Goal: Transaction & Acquisition: Purchase product/service

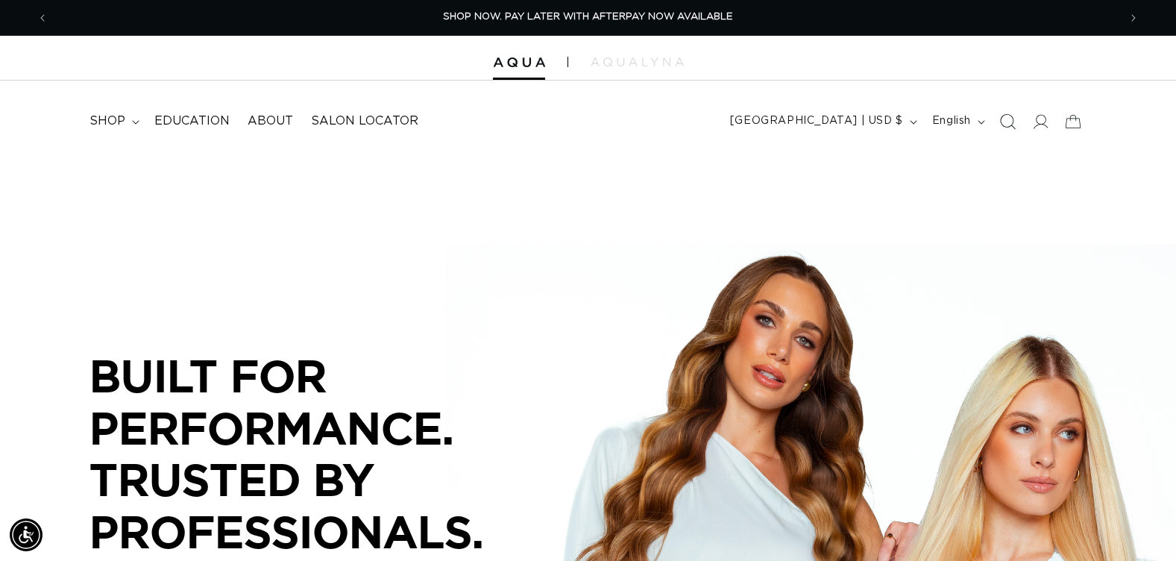
click at [1006, 121] on icon "Search" at bounding box center [1007, 121] width 16 height 16
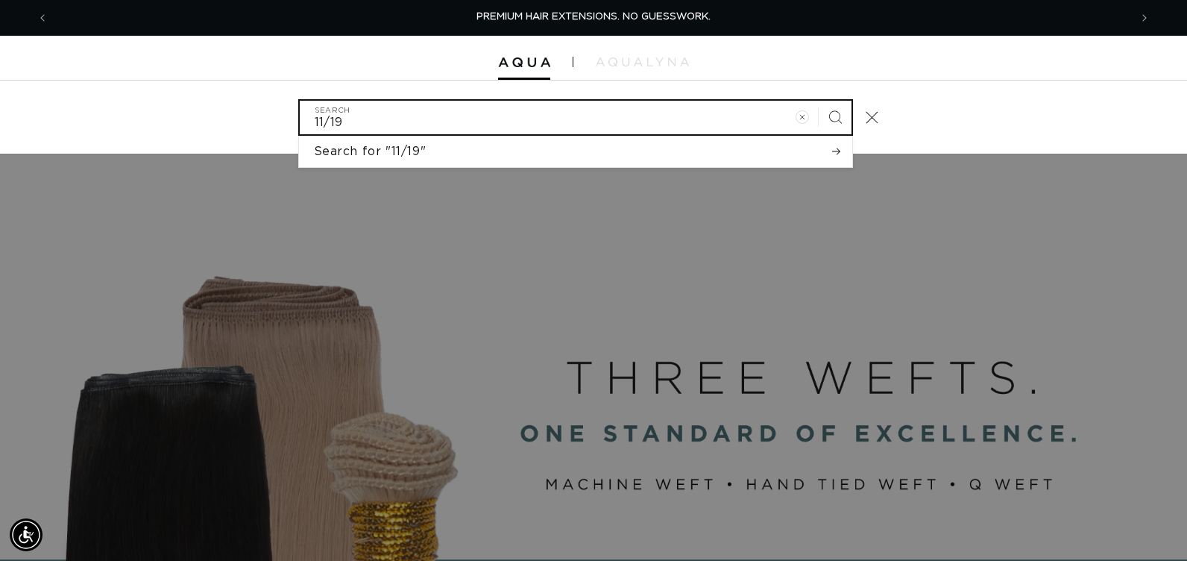
type input "11/19"
click at [819, 101] on button "Search" at bounding box center [835, 117] width 33 height 33
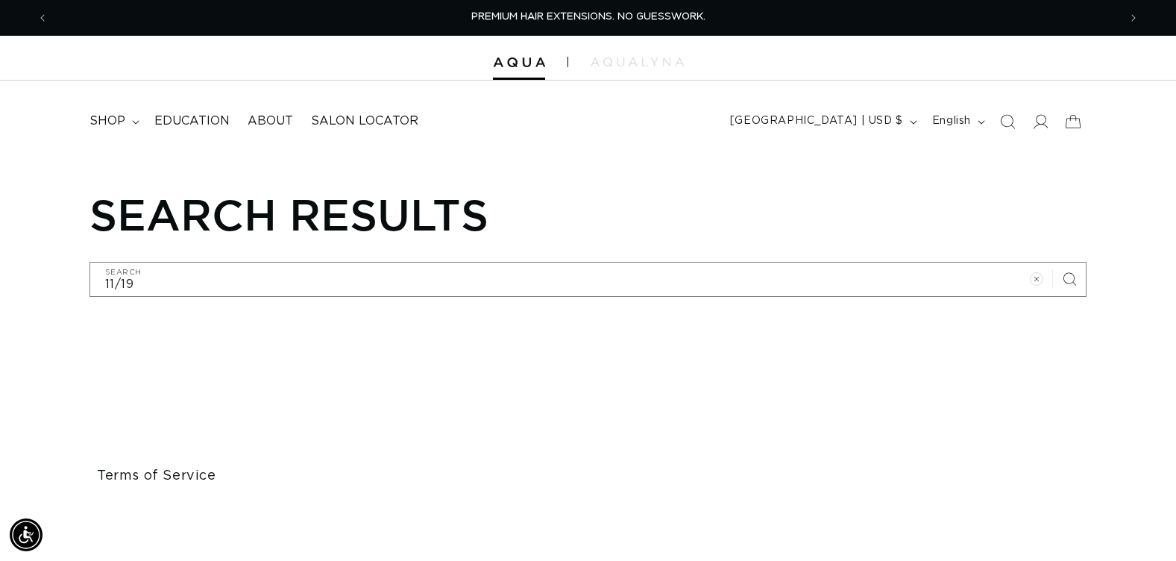
click at [1022, 411] on ul "Terms of Service Page" at bounding box center [587, 480] width 997 height 268
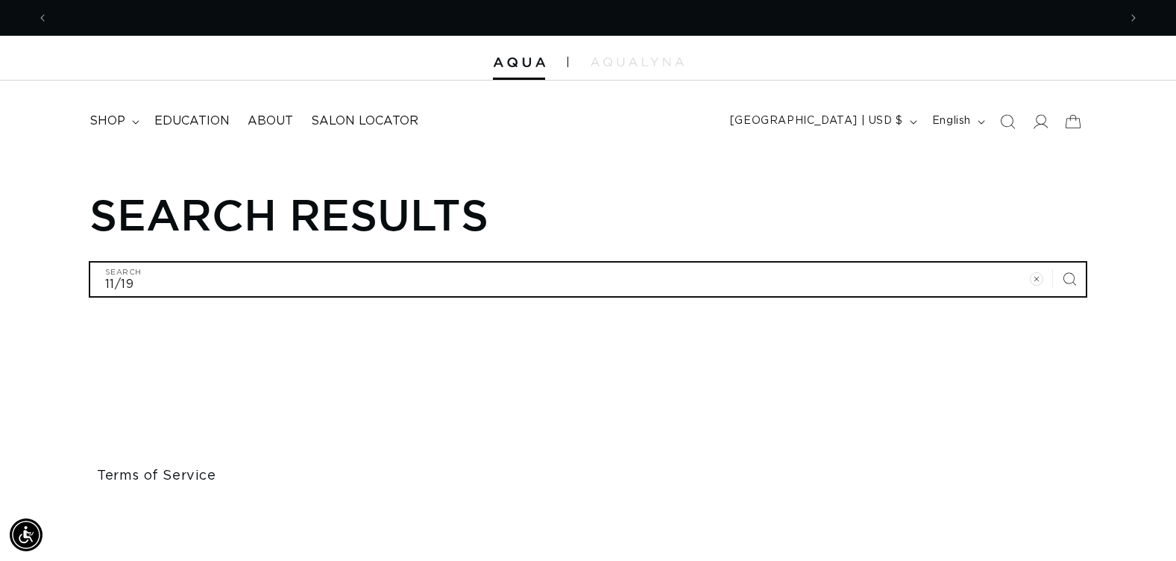
scroll to position [0, 1070]
click at [188, 281] on input "11/19" at bounding box center [588, 279] width 996 height 34
type input "11/1"
type input "11/"
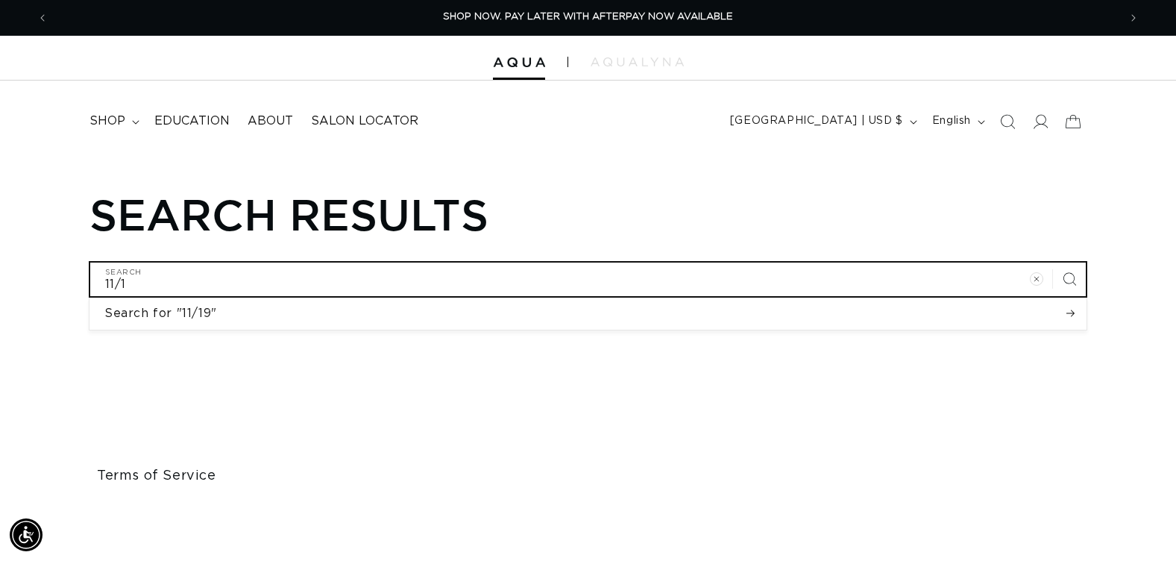
type input "11/"
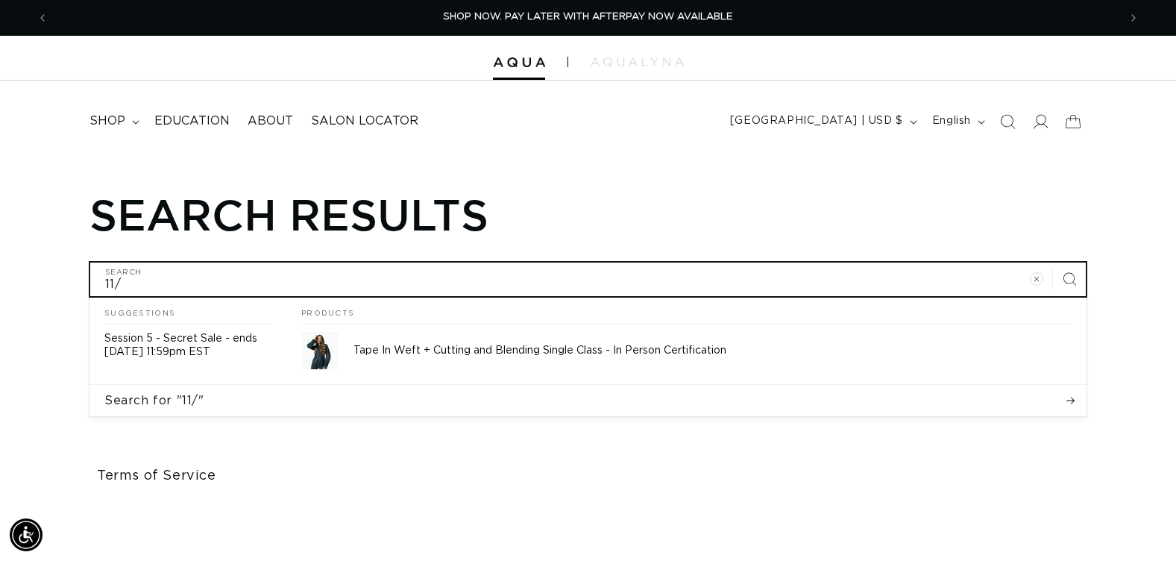
type input "11/2"
type input "11/2/"
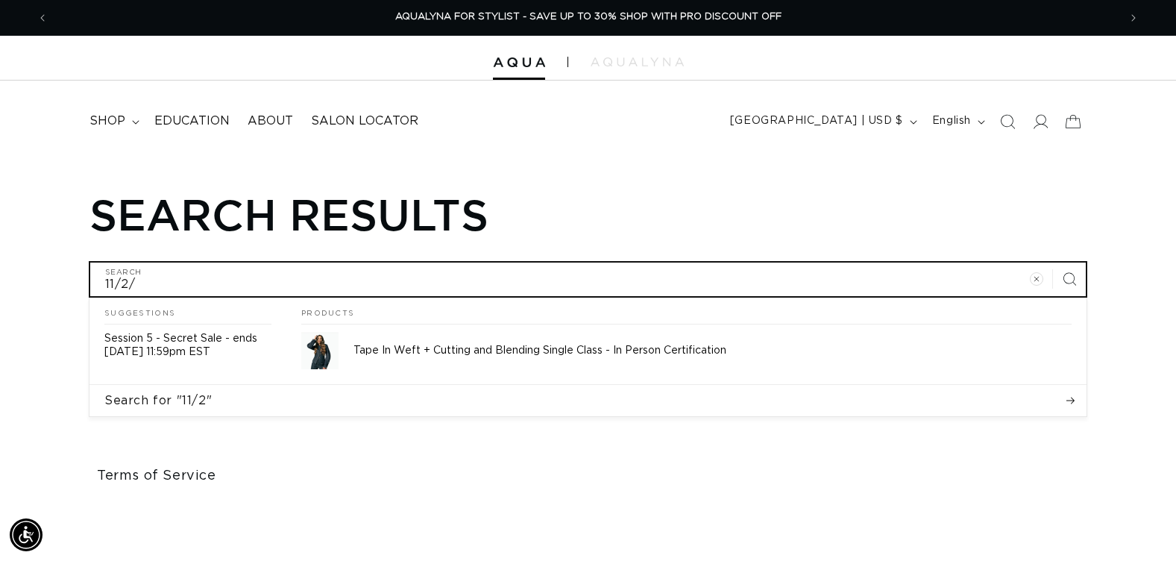
type input "11/2/2"
type input "11/2/25"
click at [89, 385] on button "Search for "11/2/"" at bounding box center [587, 400] width 997 height 31
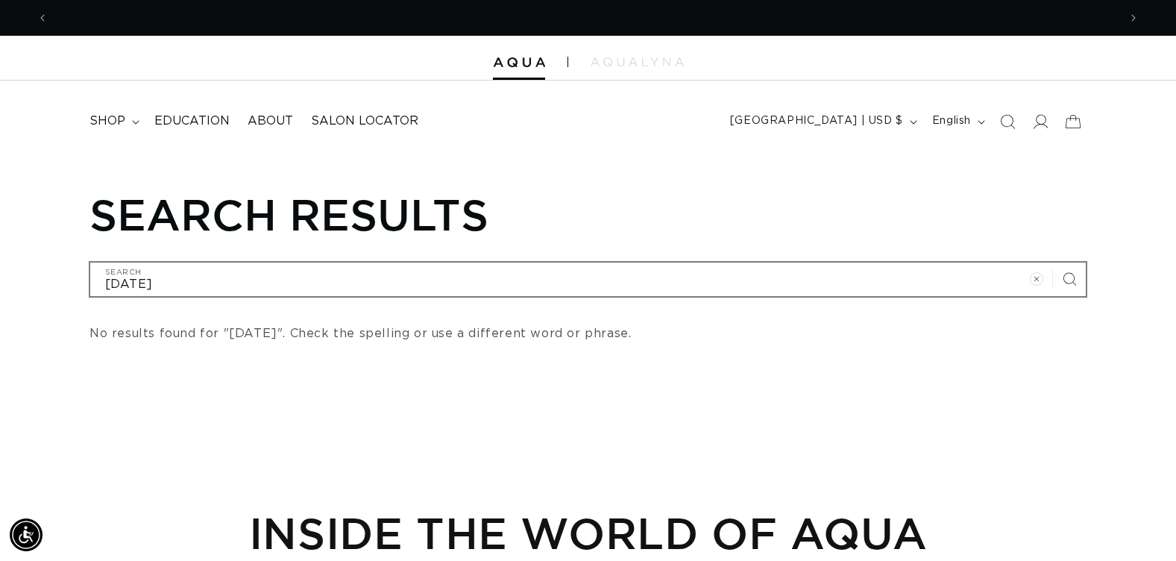
scroll to position [0, 2140]
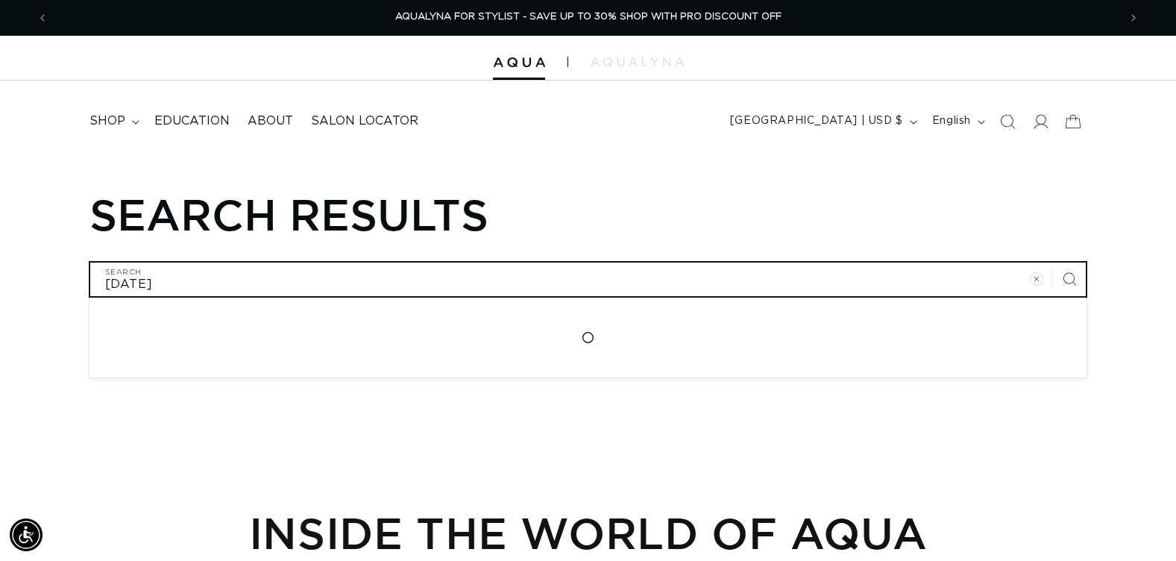
click at [200, 278] on input "11/2/25" at bounding box center [588, 279] width 996 height 34
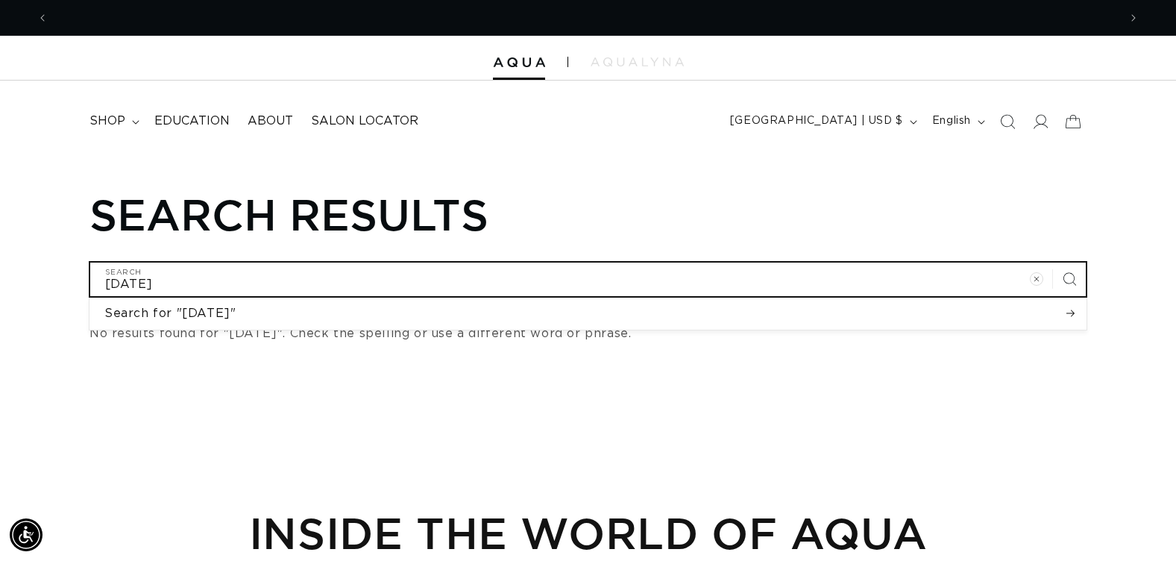
scroll to position [0, 0]
type input "11/2/2"
type input "11/2/"
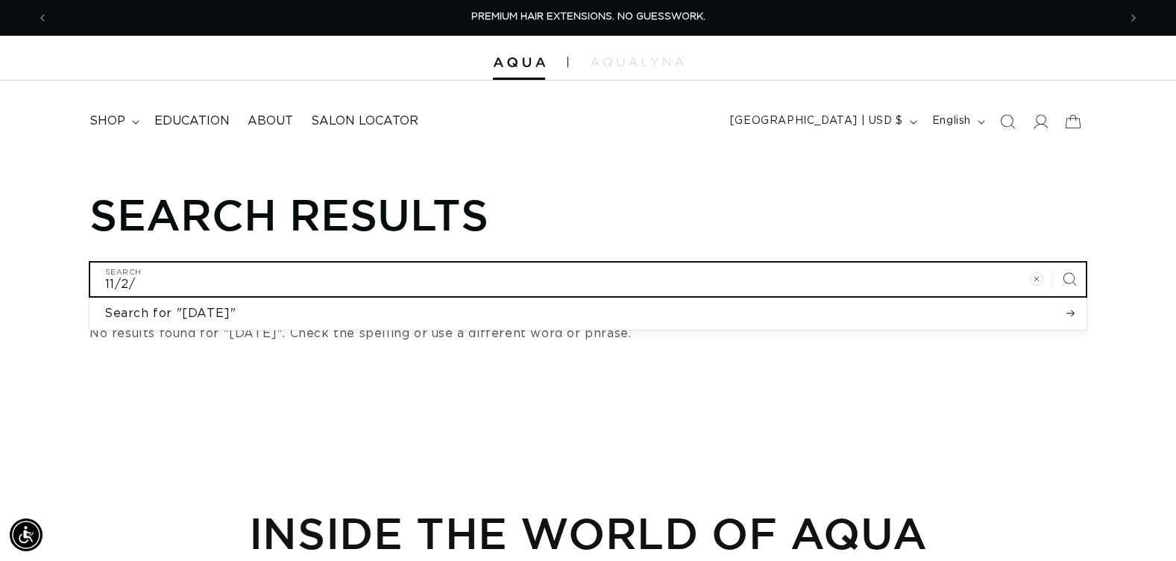
type input "11/2"
type input "11/"
type input "11"
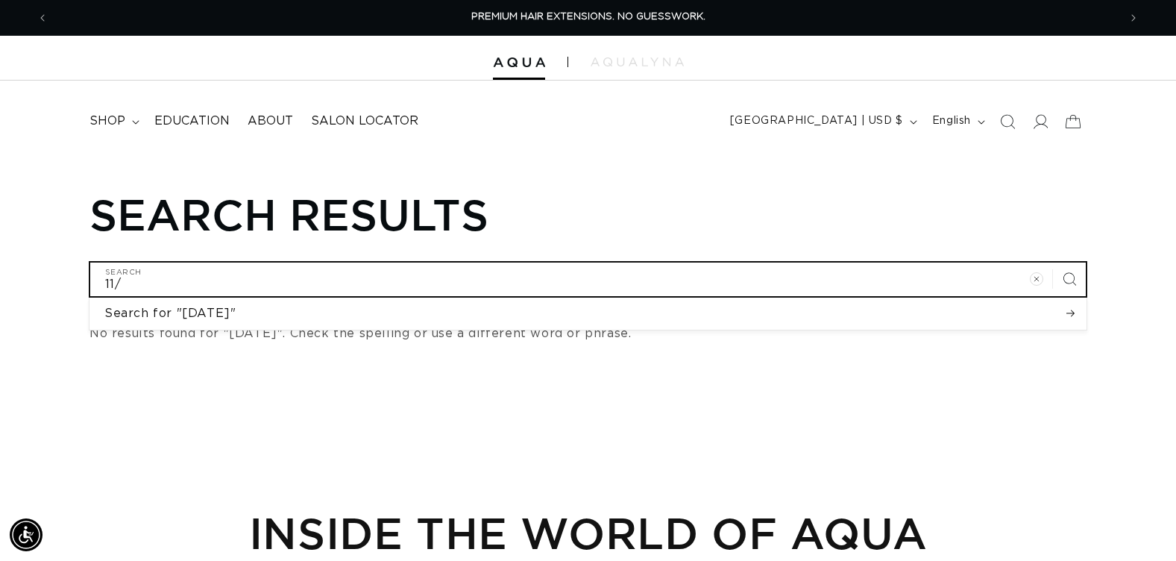
type input "11"
type input "1"
type input "V"
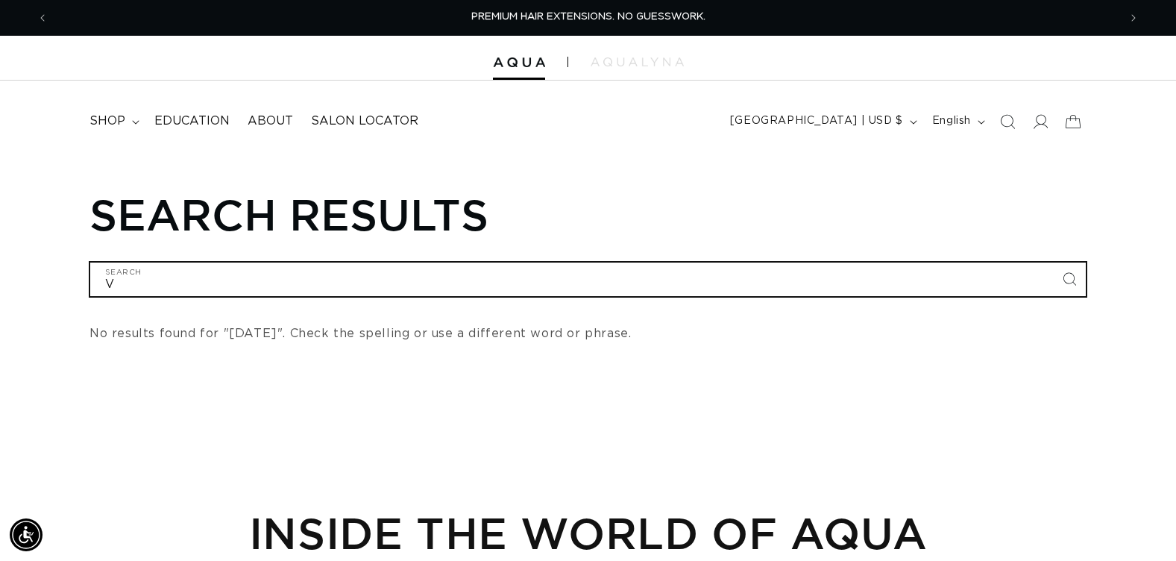
type input "VI"
type input "VIR"
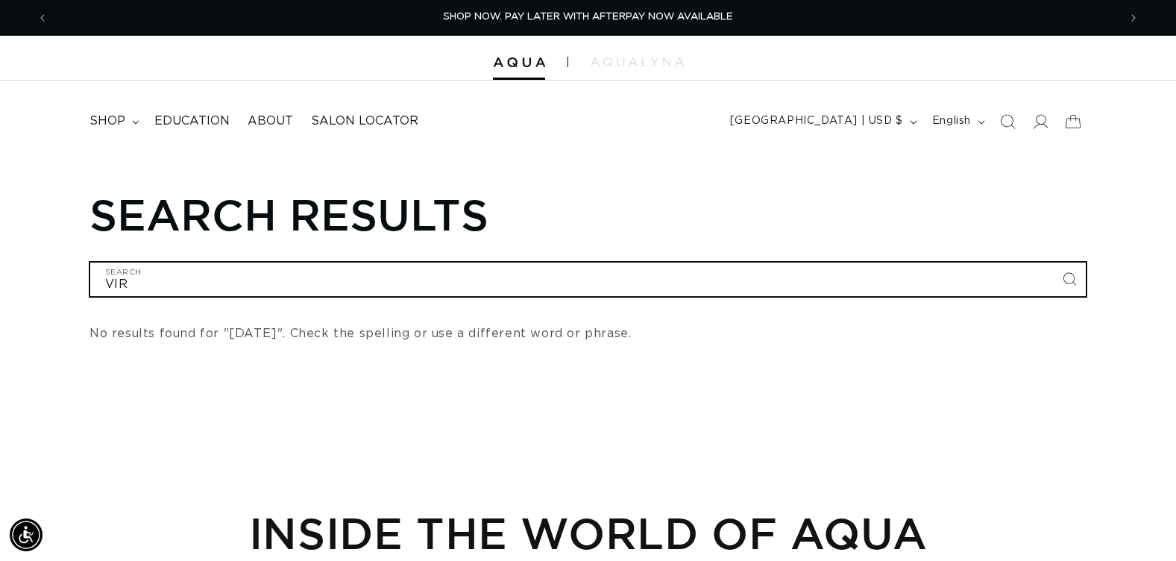
type input "VIRT"
type input "VIRTU"
type input "VIRTUA"
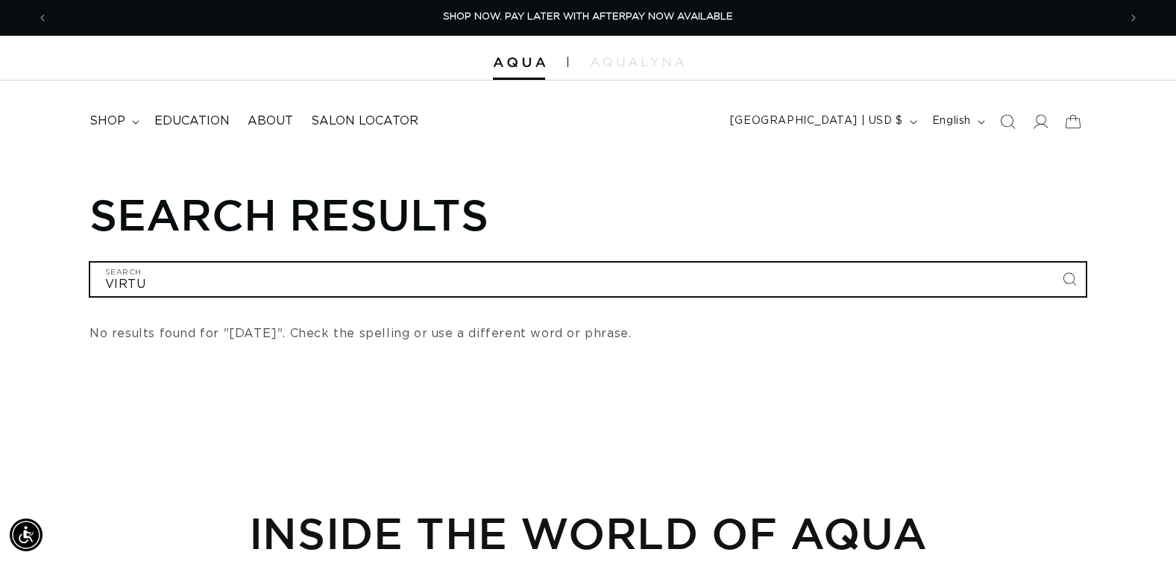
type input "VIRTUA"
type input "VIRTUAL"
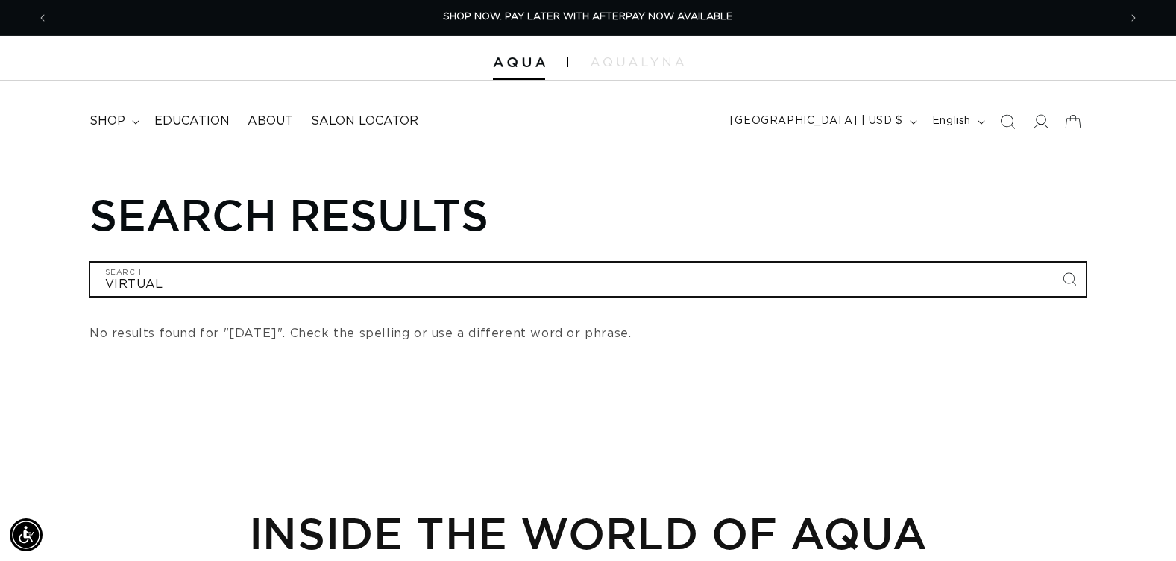
type input "VIRTUAL C"
type input "VIRTUAL CL"
type input "VIRTUAL CLA"
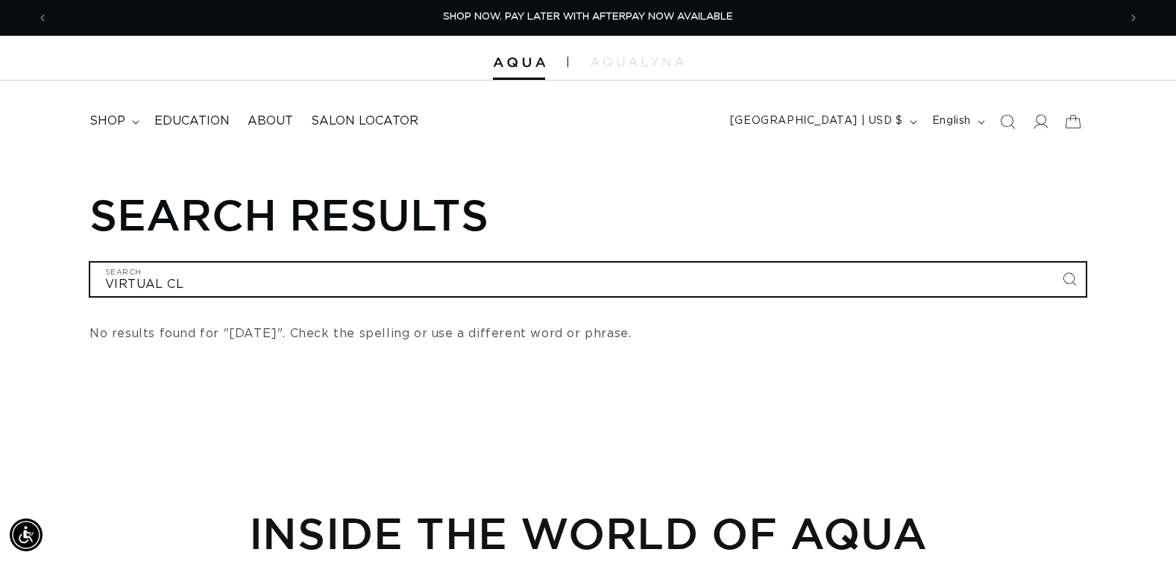
type input "VIRTUAL CLA"
type input "VIRTUAL CLAS"
type input "VIRTUAL CLASS"
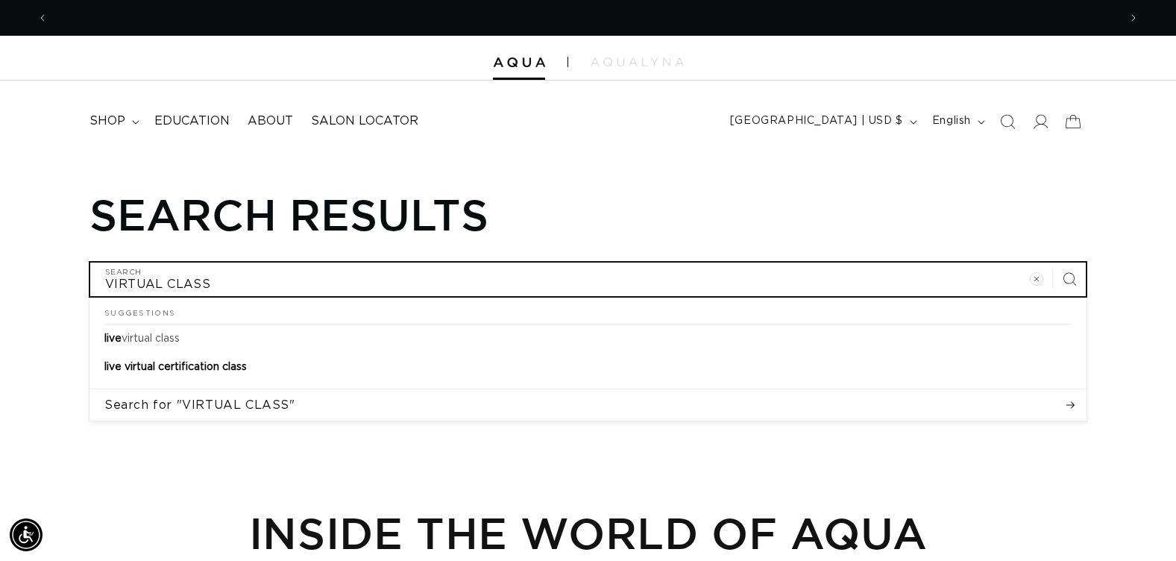
scroll to position [0, 2140]
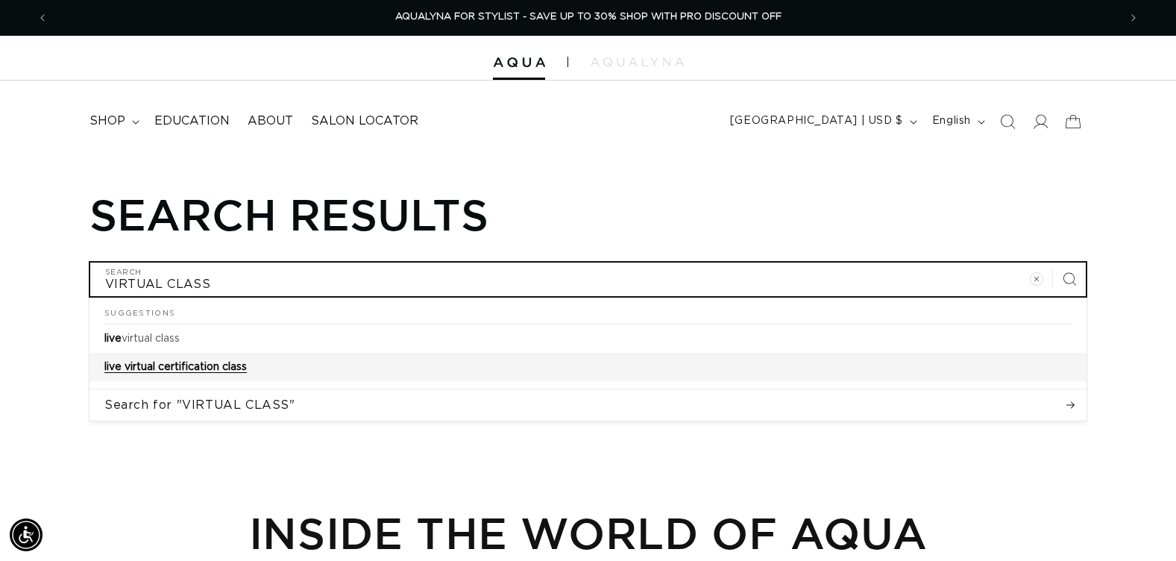
type input "VIRTUAL CLASS"
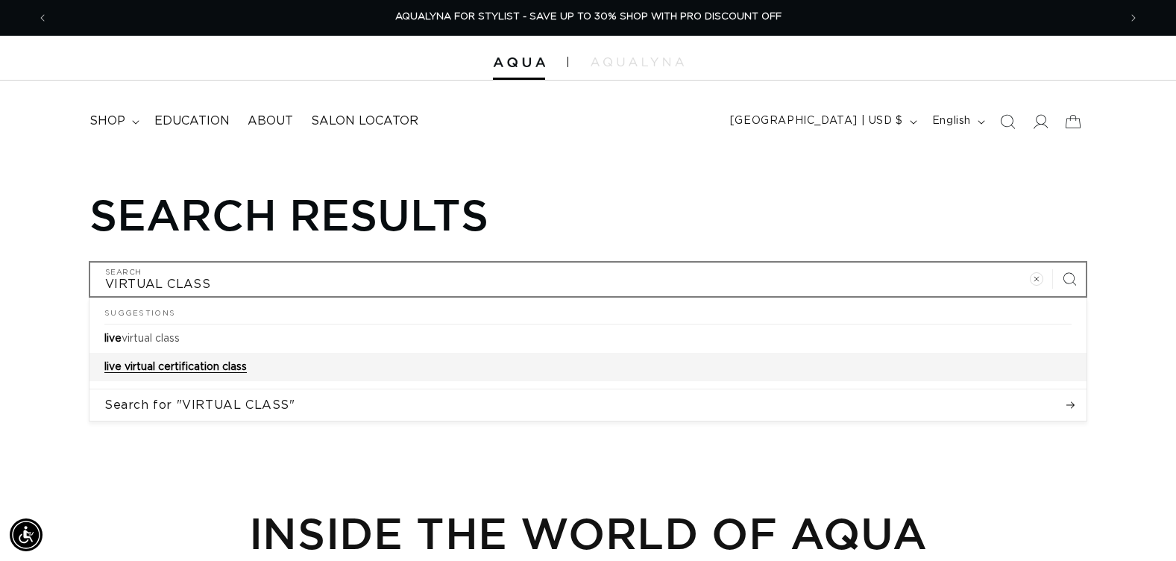
click at [207, 363] on span "live virtual certification class" at bounding box center [175, 367] width 142 height 10
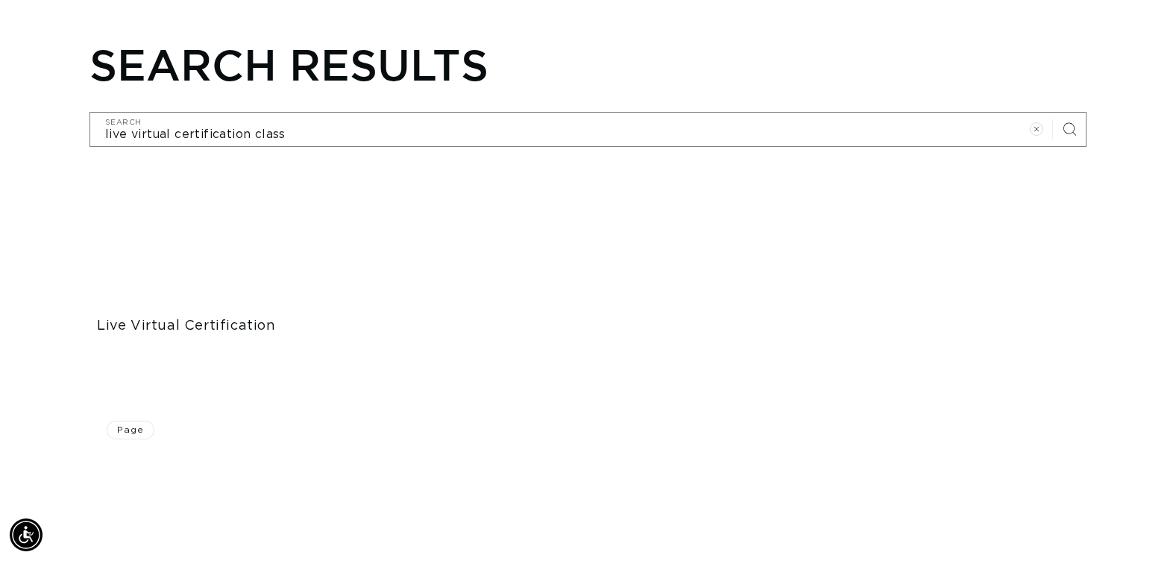
scroll to position [149, 0]
click at [219, 318] on link "Live Virtual Certification" at bounding box center [251, 326] width 309 height 17
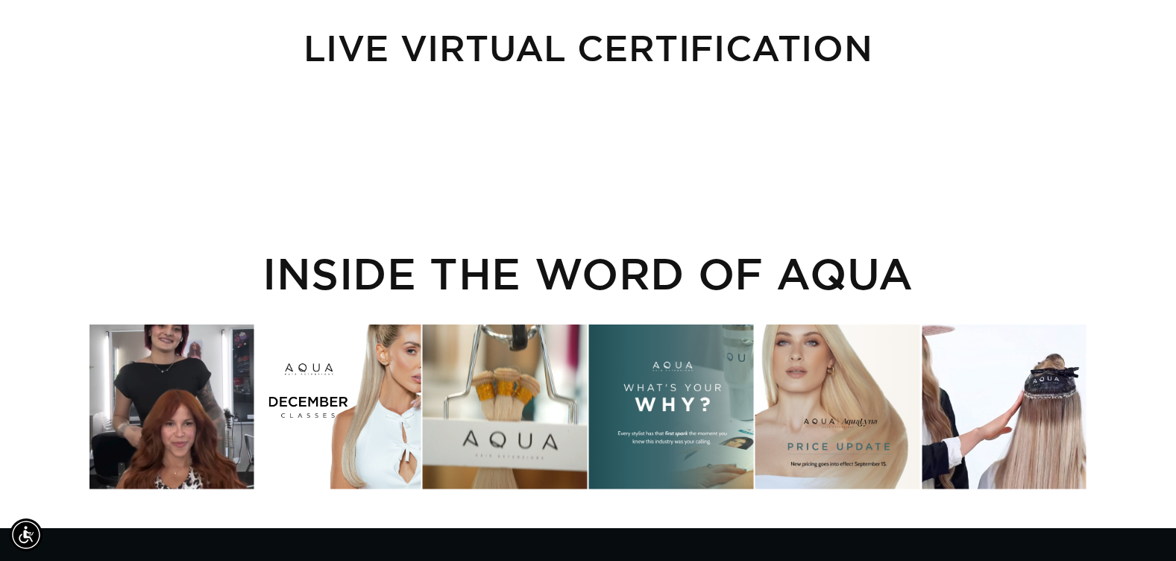
click at [420, 430] on div "Instagram post opens in a popup" at bounding box center [338, 406] width 165 height 165
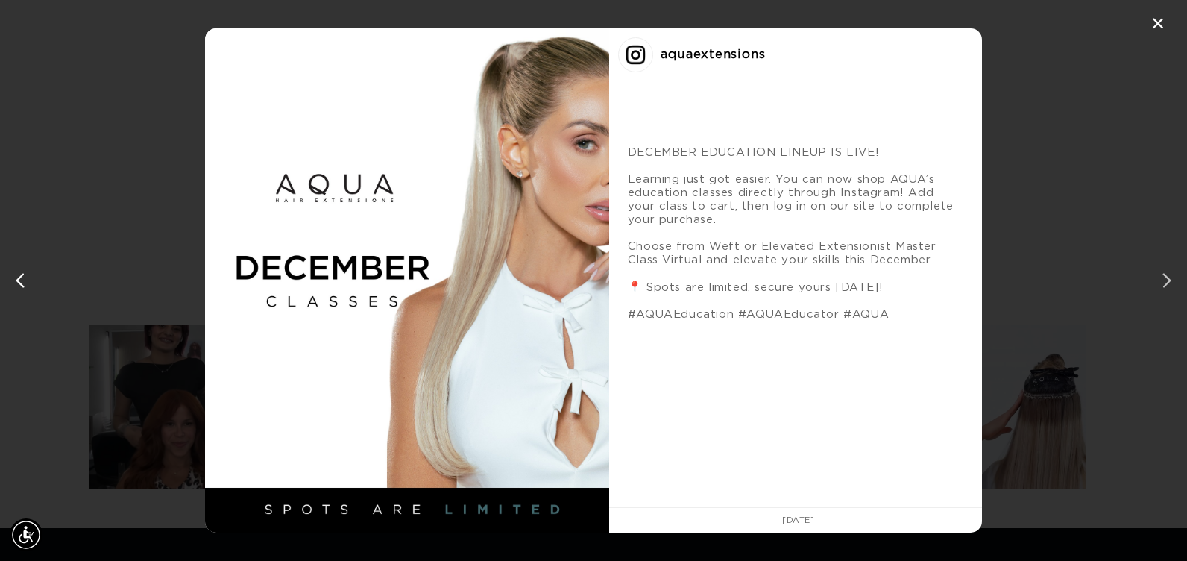
click at [1163, 276] on div "next post" at bounding box center [1164, 280] width 24 height 24
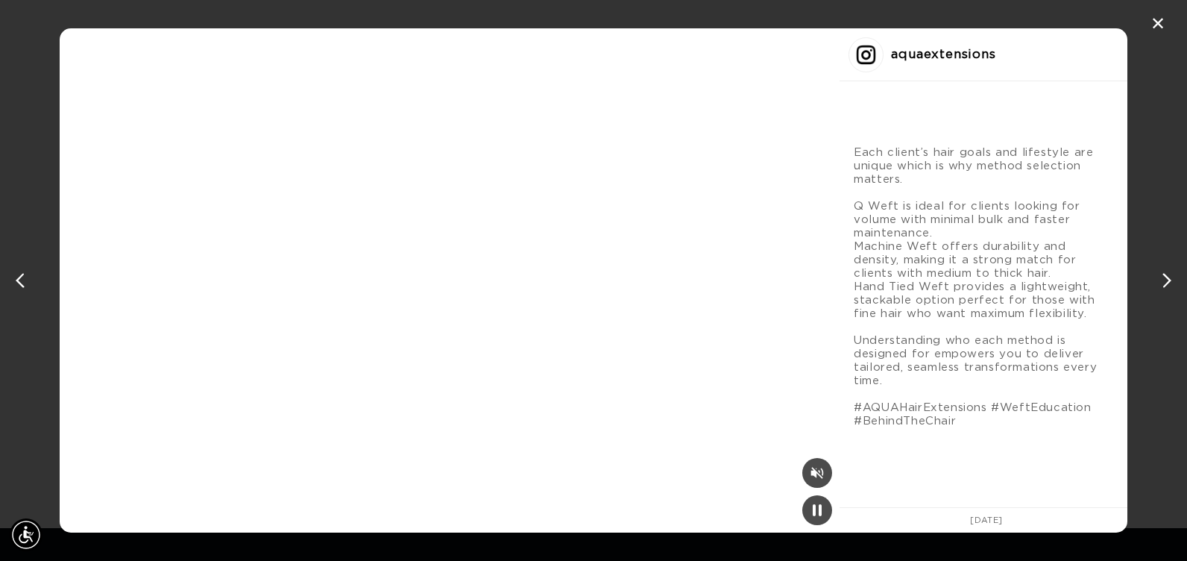
scroll to position [0, 1081]
click at [1163, 276] on div "next post" at bounding box center [1164, 280] width 24 height 24
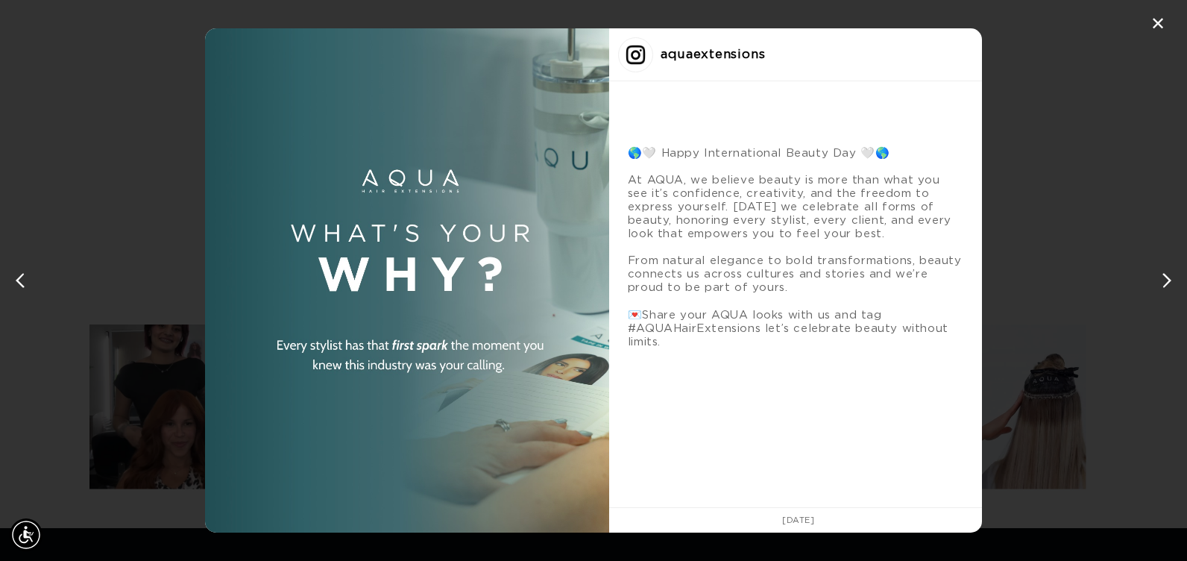
click at [1163, 276] on div "next post" at bounding box center [1164, 280] width 24 height 24
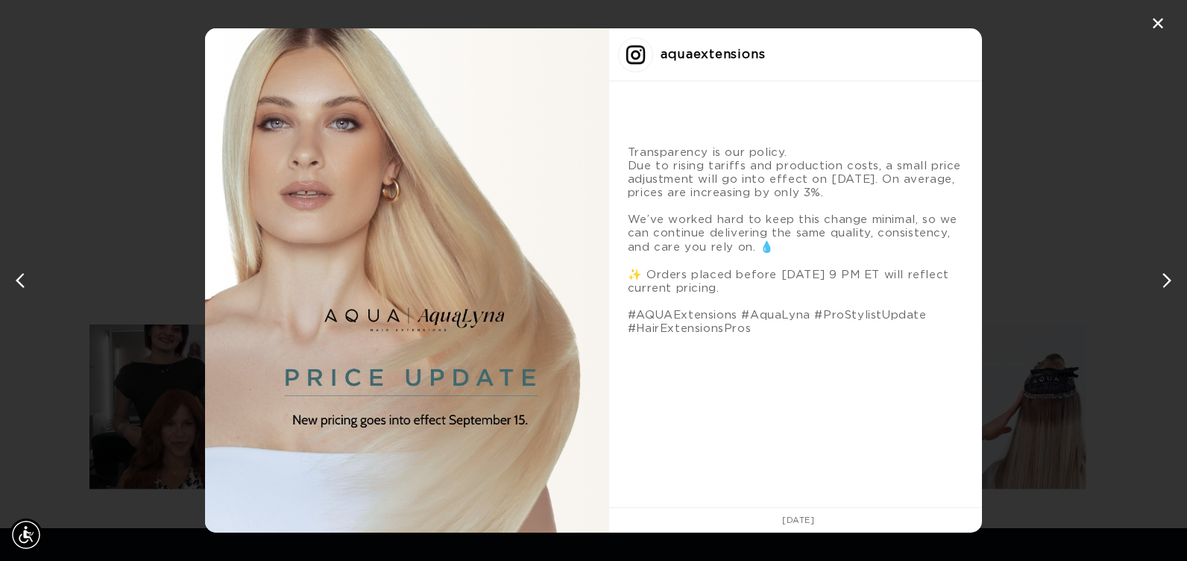
click at [1163, 276] on div "next post" at bounding box center [1164, 280] width 24 height 24
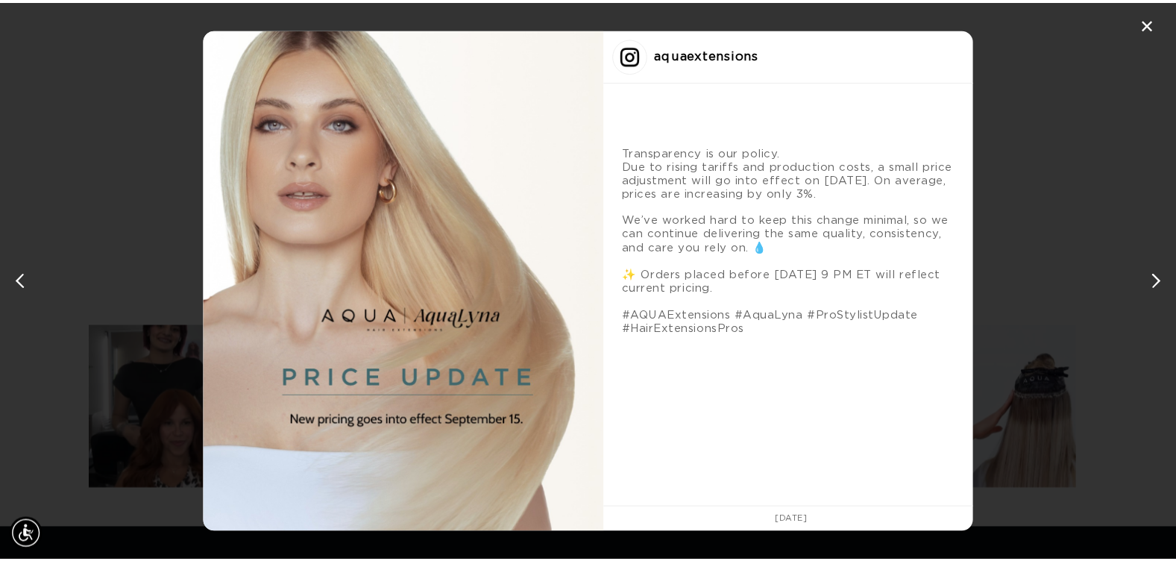
scroll to position [0, 2163]
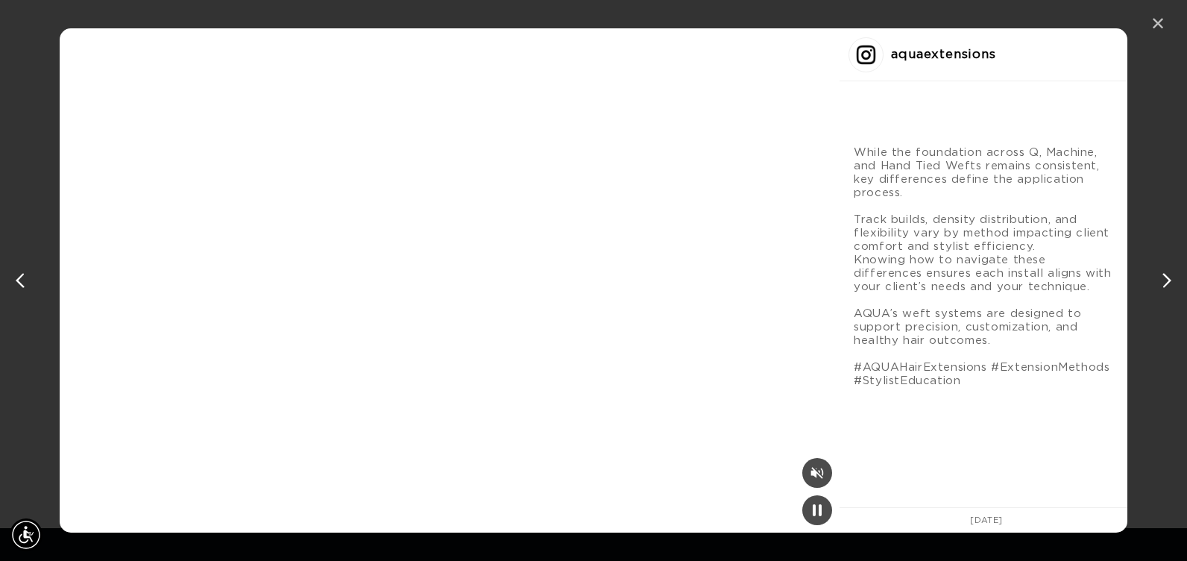
click at [1161, 22] on div "✕" at bounding box center [1158, 24] width 22 height 22
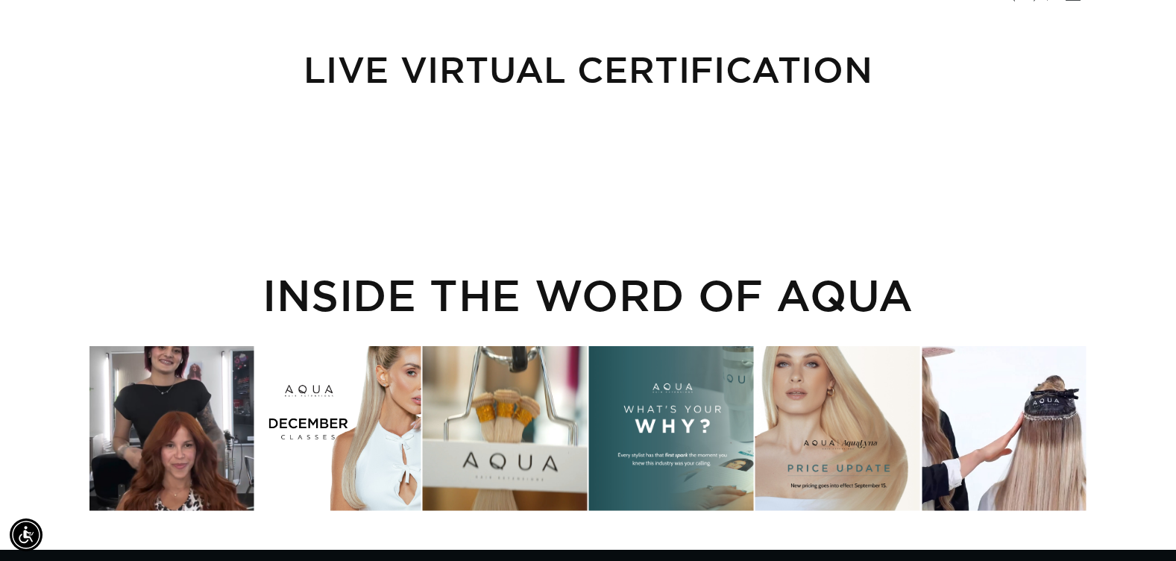
scroll to position [224, 0]
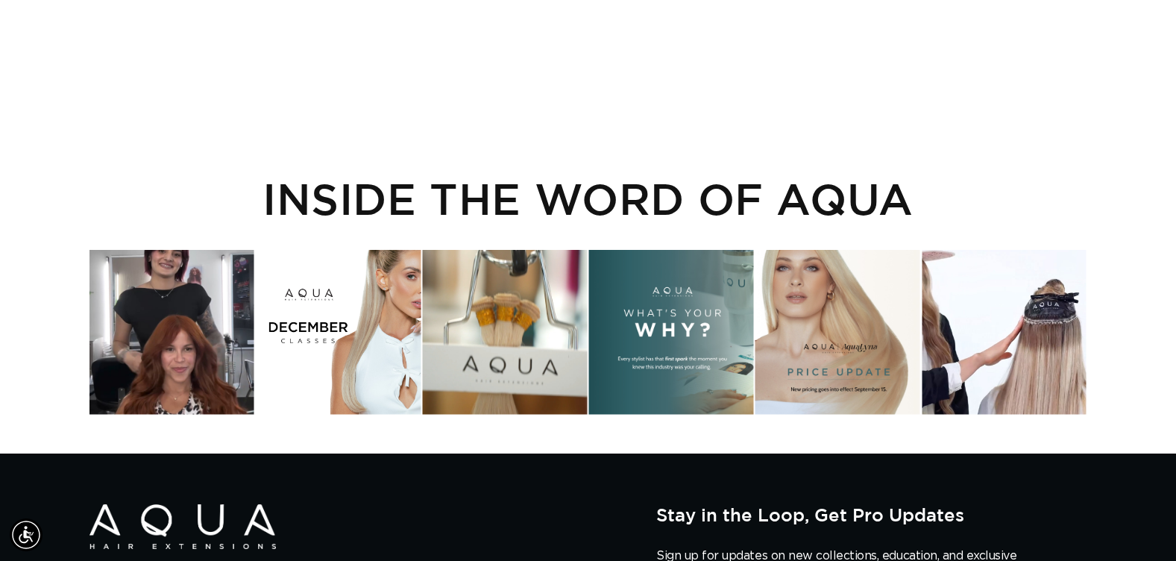
click at [107, 336] on div "Instagram post opens in a popup" at bounding box center [171, 332] width 165 height 165
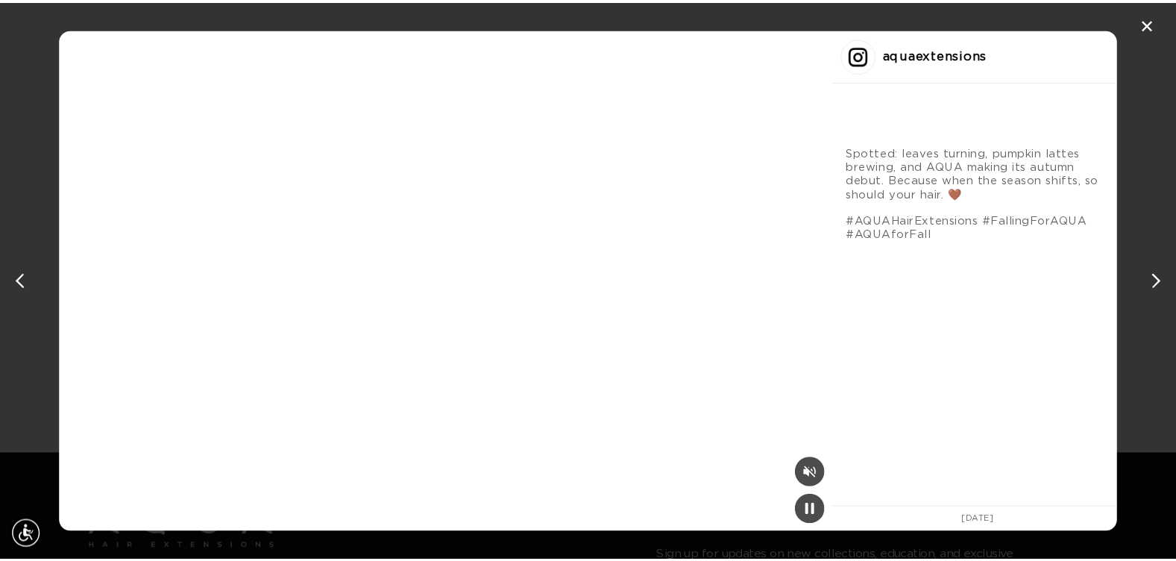
scroll to position [0, 1081]
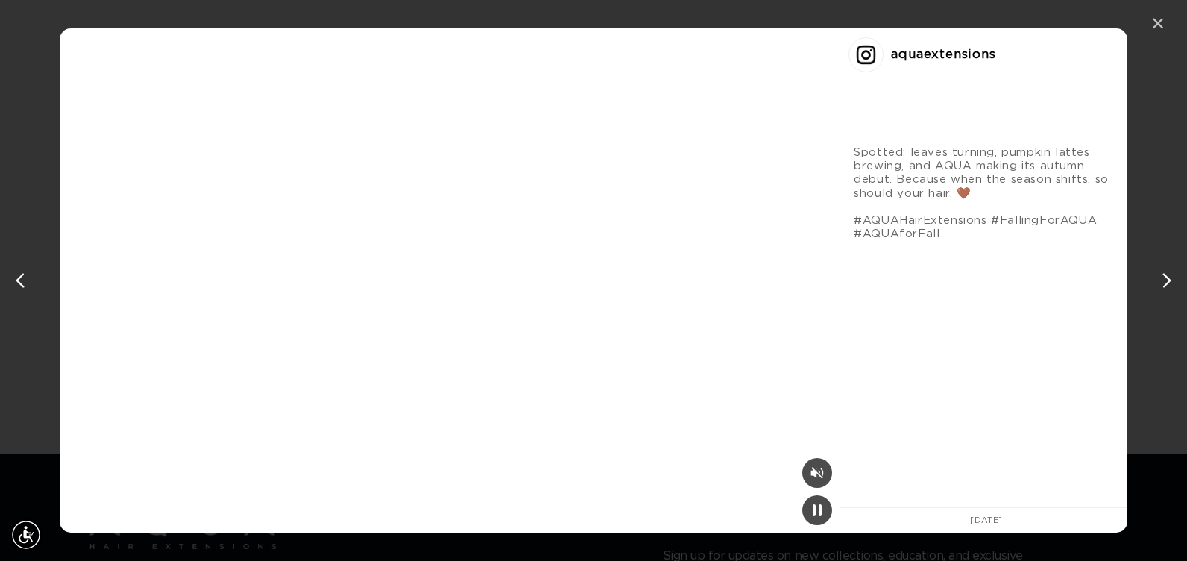
click at [1159, 28] on div "✕" at bounding box center [1158, 24] width 22 height 22
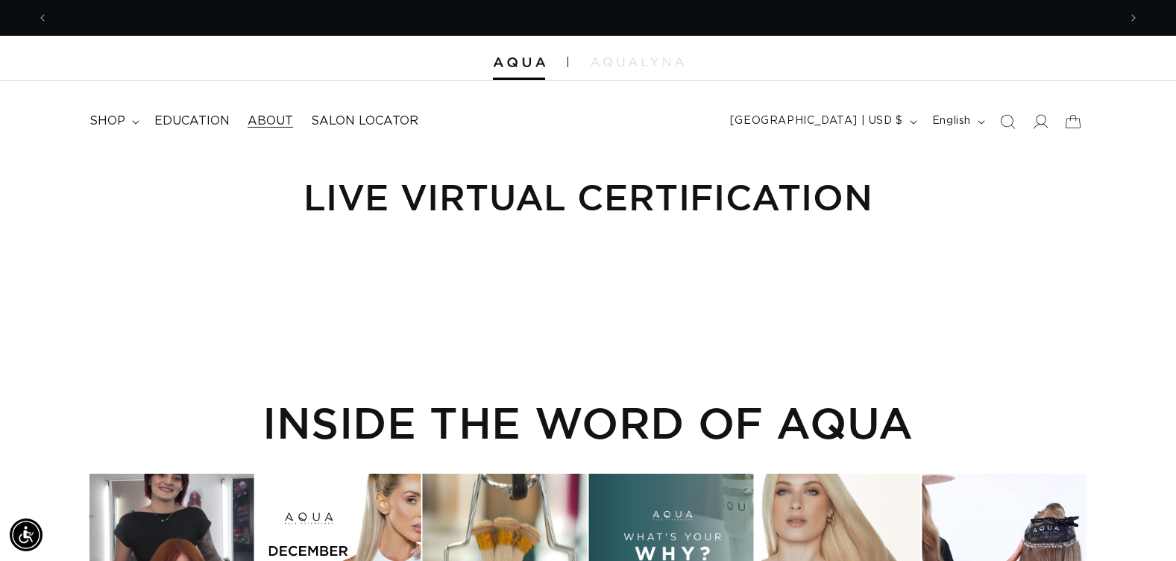
scroll to position [0, 0]
click at [218, 118] on span "Education" at bounding box center [191, 121] width 75 height 16
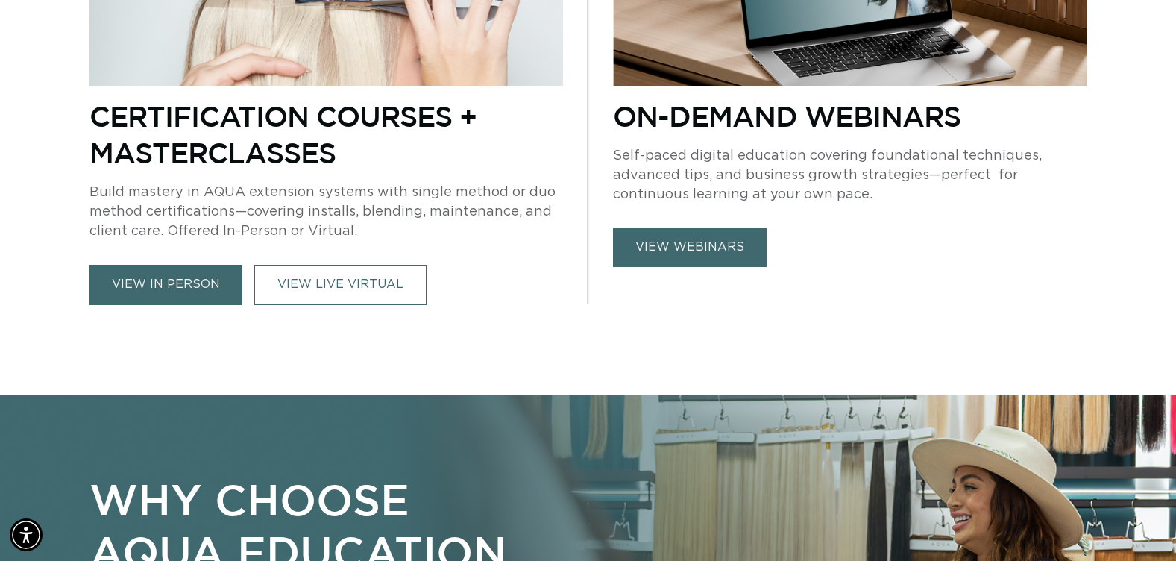
scroll to position [820, 0]
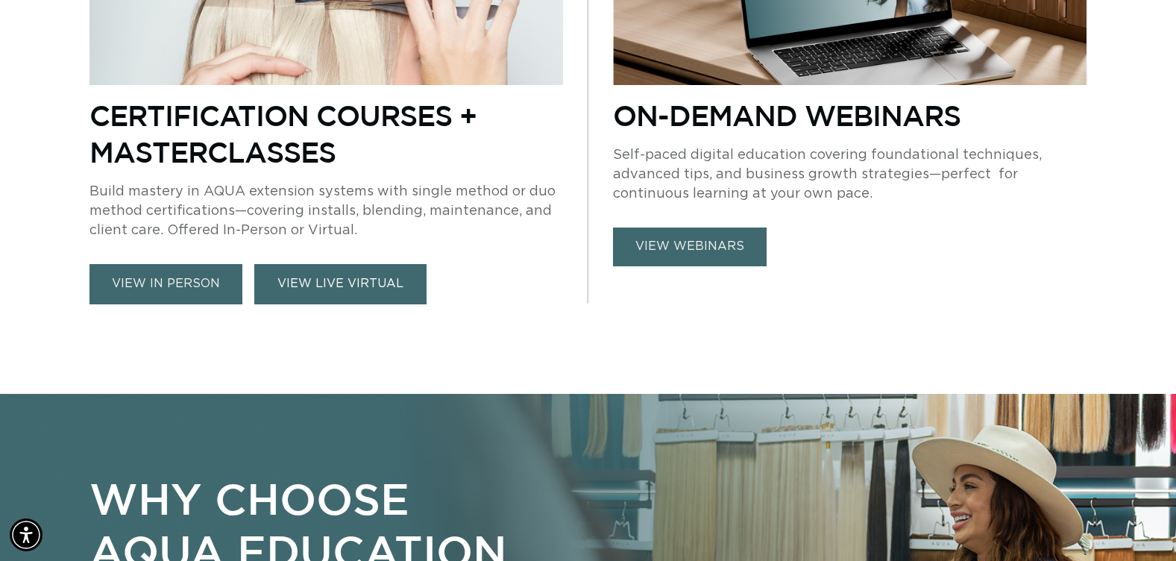
click at [392, 285] on link "VIEW LIVE VIRTUAL" at bounding box center [340, 284] width 172 height 40
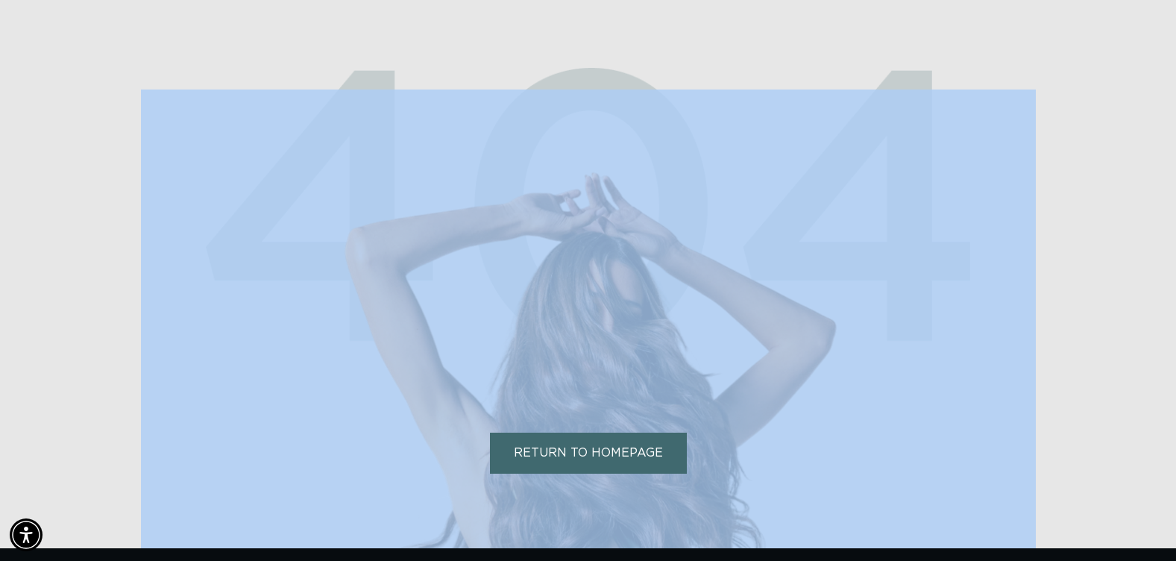
scroll to position [373, 0]
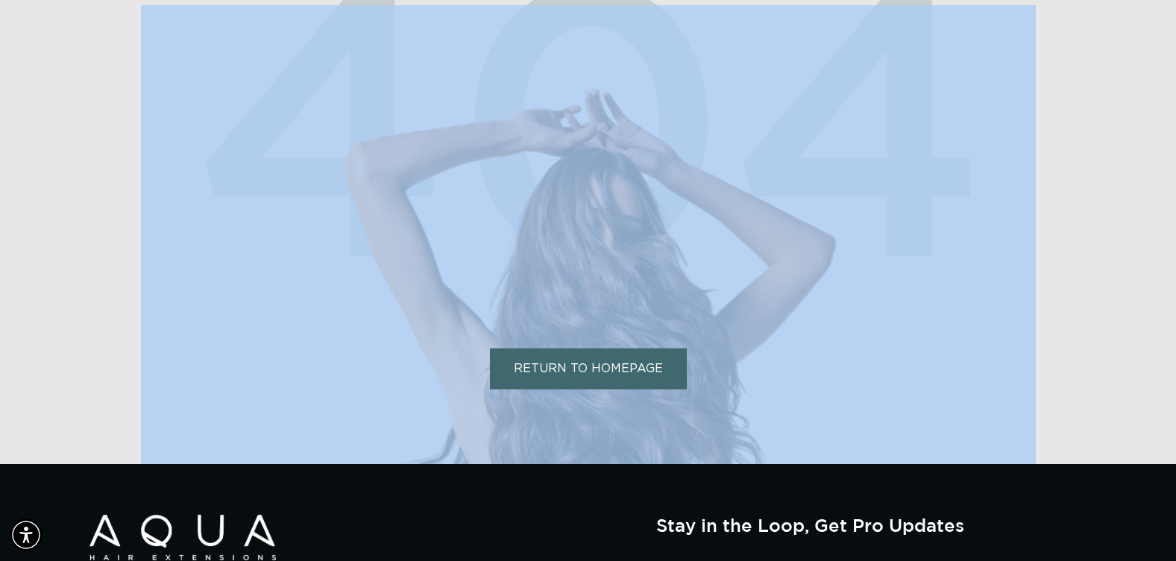
drag, startPoint x: 186, startPoint y: 52, endPoint x: 884, endPoint y: 359, distance: 763.3
click at [884, 359] on div "STRAYED FROM THE STRAND Extensions you can count on. Pages you can too, just no…" at bounding box center [588, 122] width 895 height 684
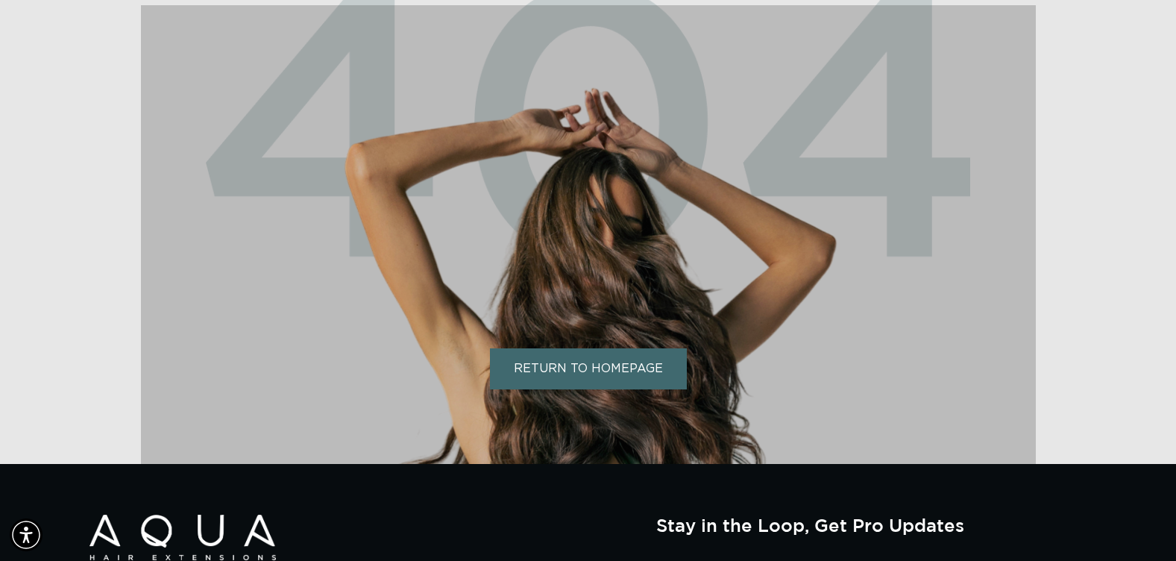
scroll to position [0, 2140]
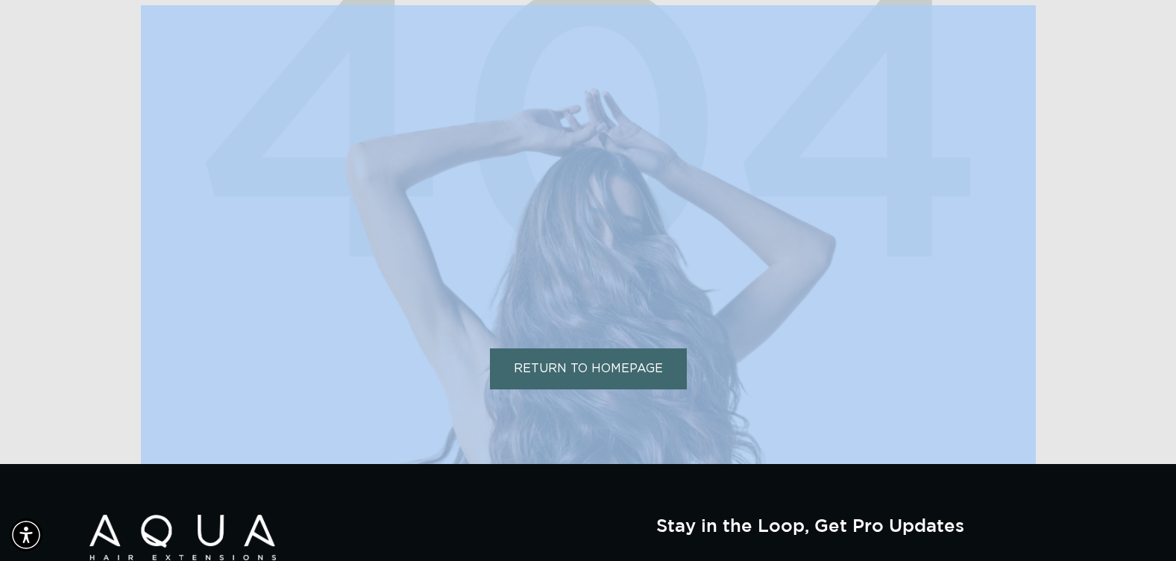
click at [1142, 141] on div at bounding box center [588, 122] width 1176 height 684
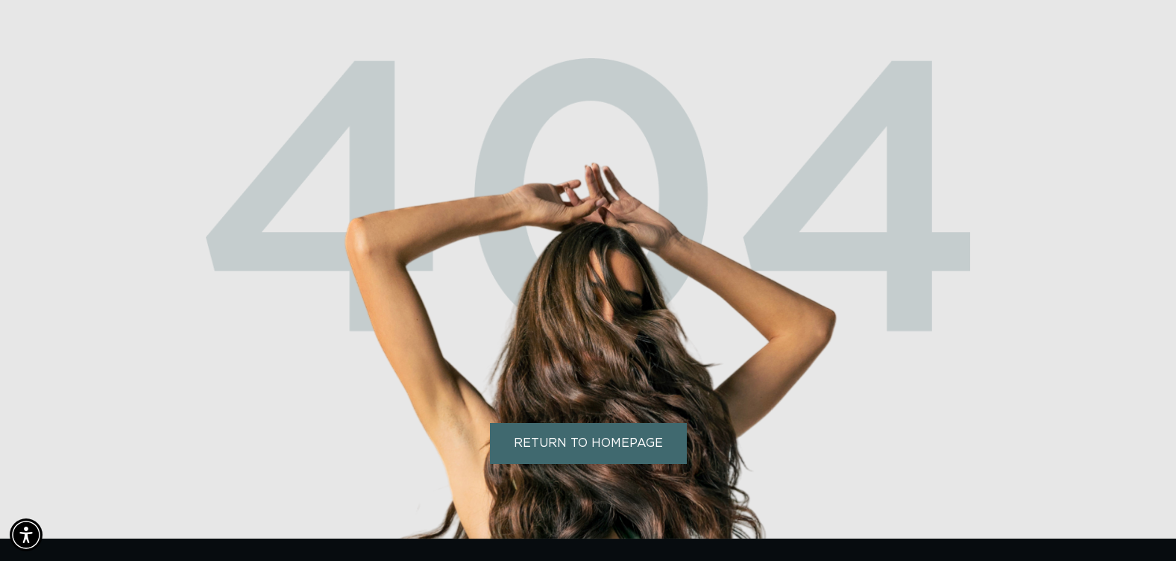
scroll to position [0, 1070]
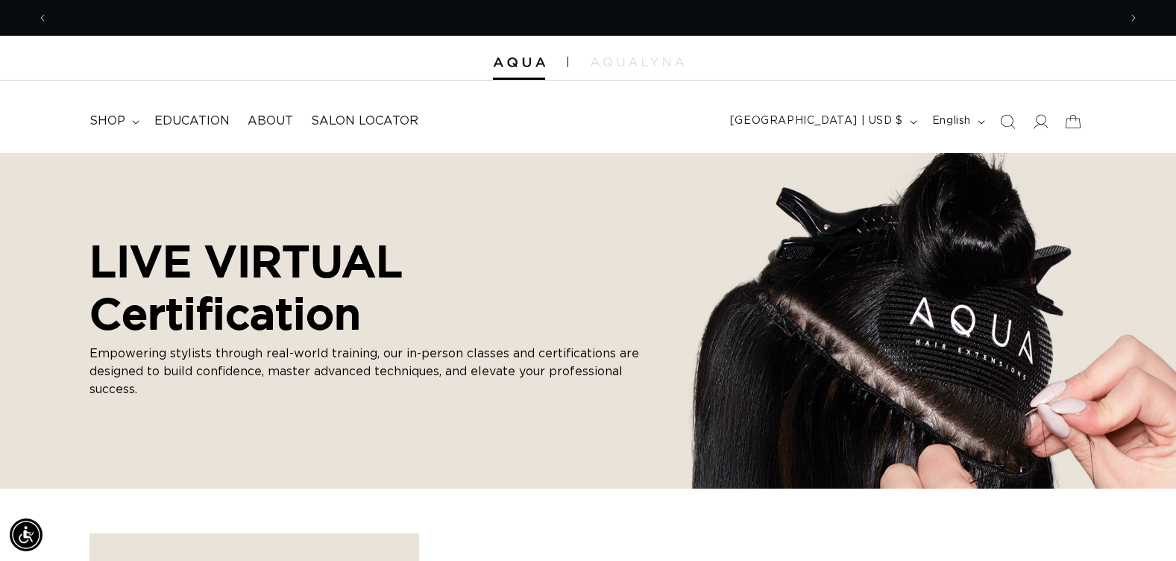
scroll to position [0, 2140]
click at [1010, 126] on icon "Search" at bounding box center [1009, 122] width 16 height 16
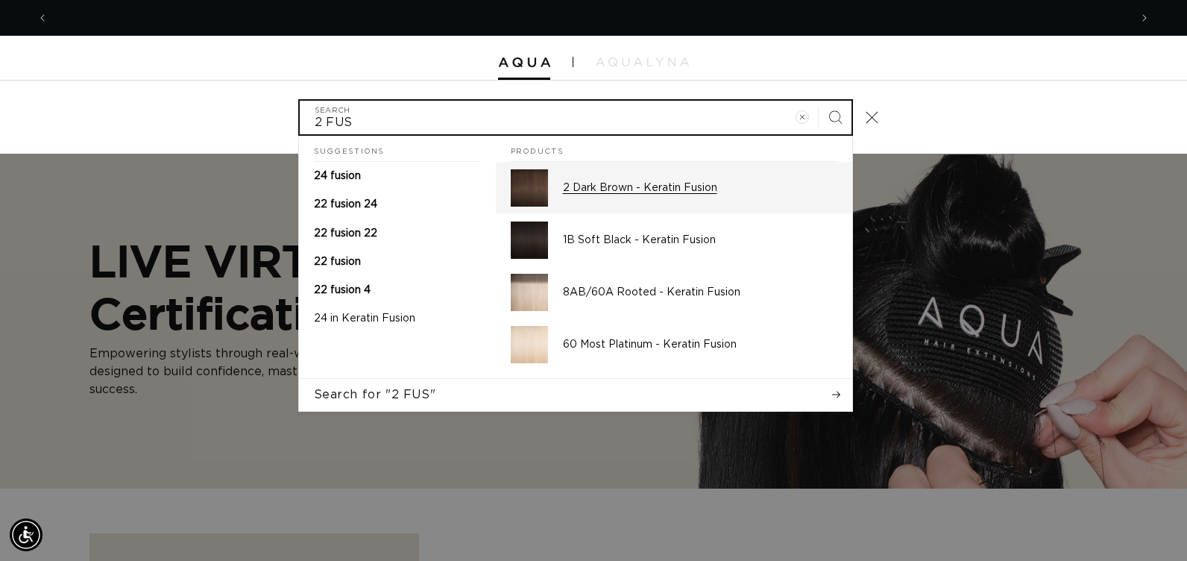
scroll to position [0, 2163]
type input "2 FUS"
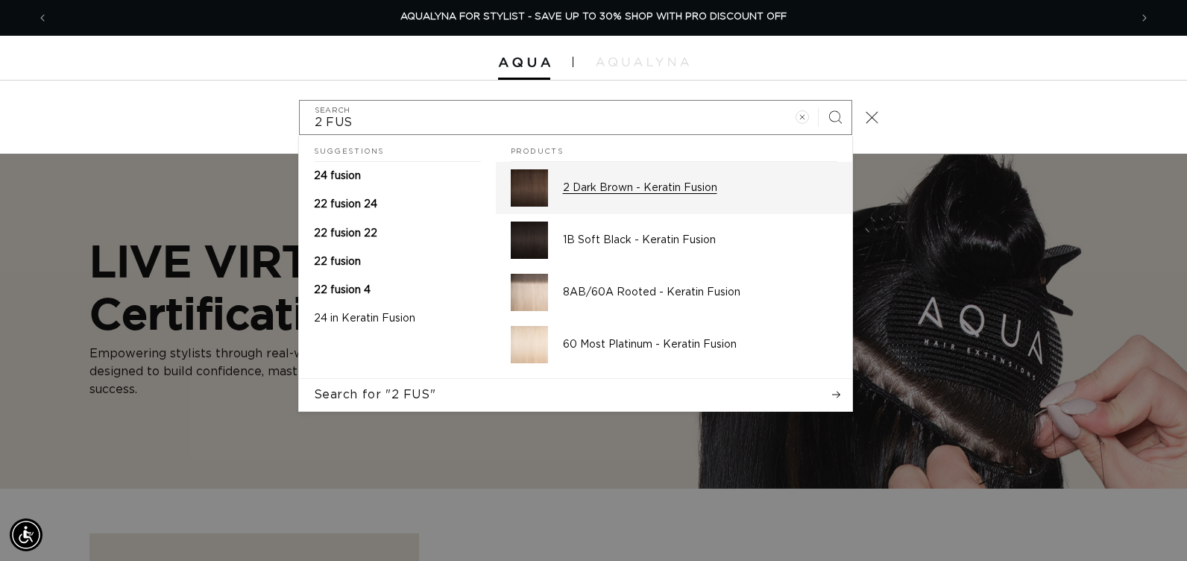
click at [531, 189] on img "Search" at bounding box center [529, 187] width 37 height 37
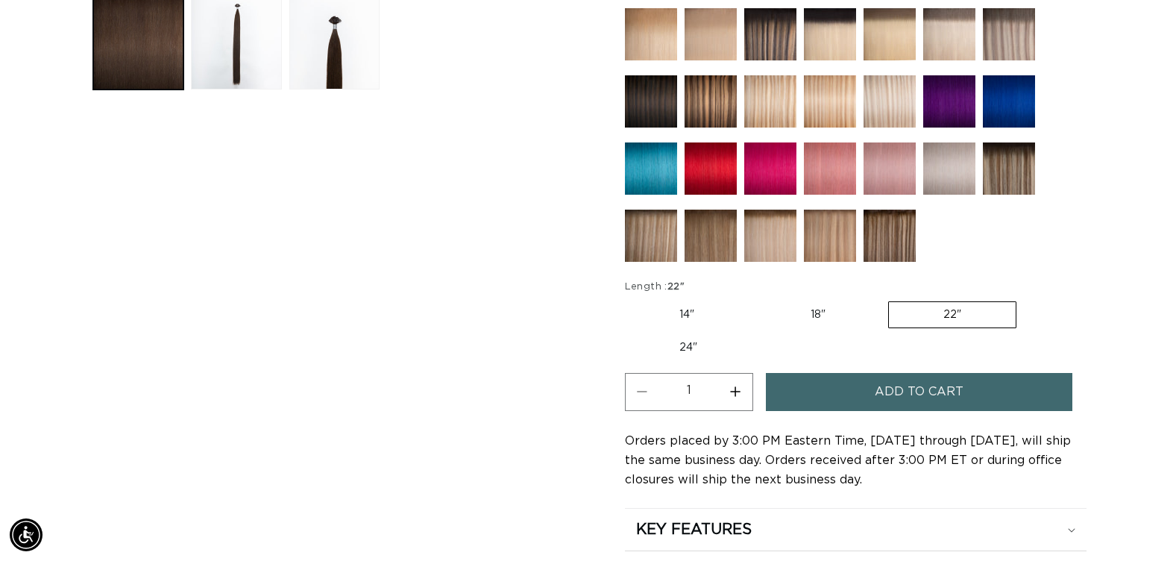
scroll to position [0, 1070]
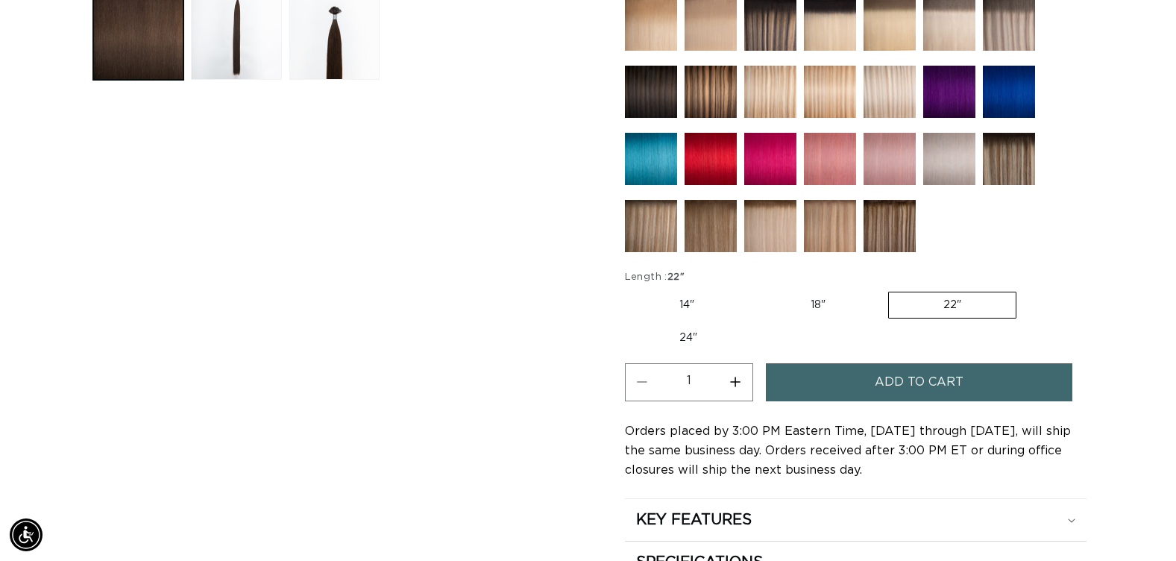
click at [816, 306] on label "18" Variant sold out or unavailable" at bounding box center [818, 304] width 124 height 25
click at [757, 289] on input "18" Variant sold out or unavailable" at bounding box center [756, 289] width 1 height 1
radio input "true"
click at [731, 387] on button "Increase quantity for 2 Dark Brown - Keratin Fusion" at bounding box center [736, 382] width 34 height 38
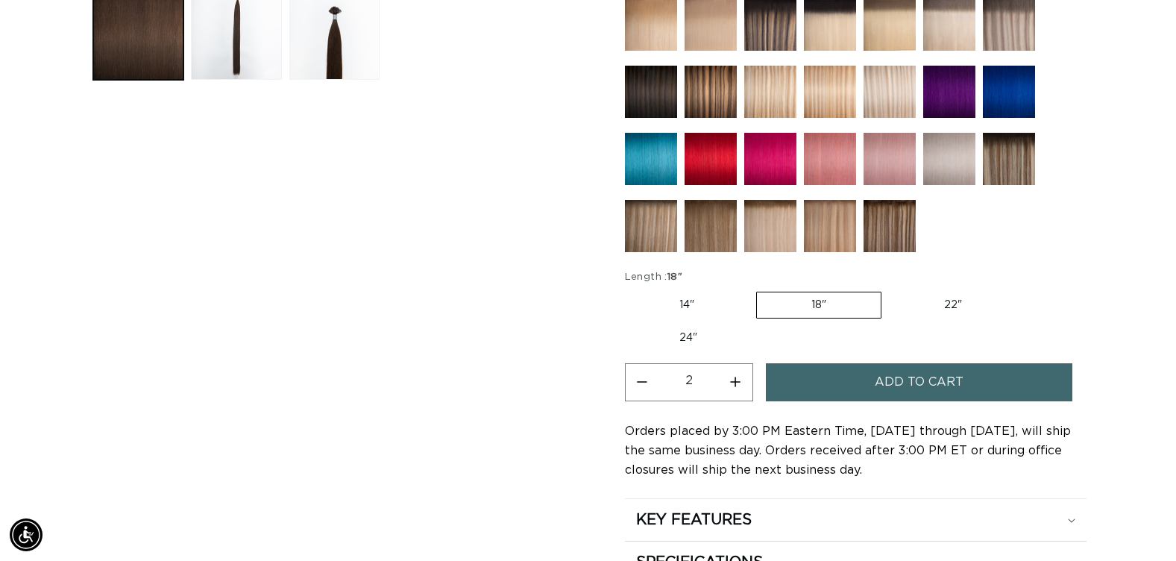
type input "3"
click at [779, 385] on button "Add to cart" at bounding box center [919, 382] width 306 height 38
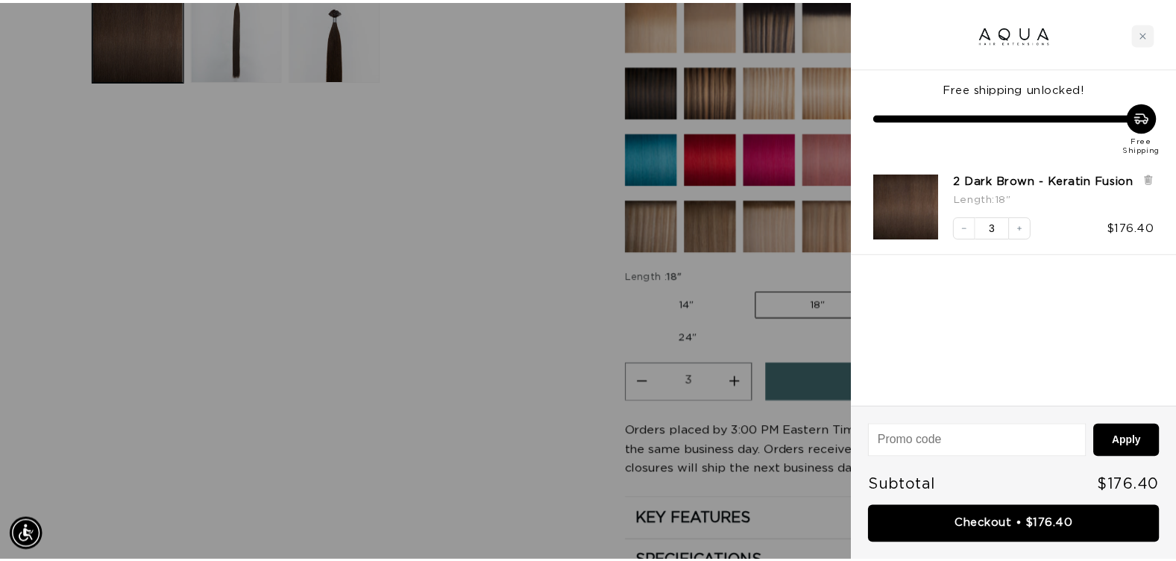
scroll to position [0, 2163]
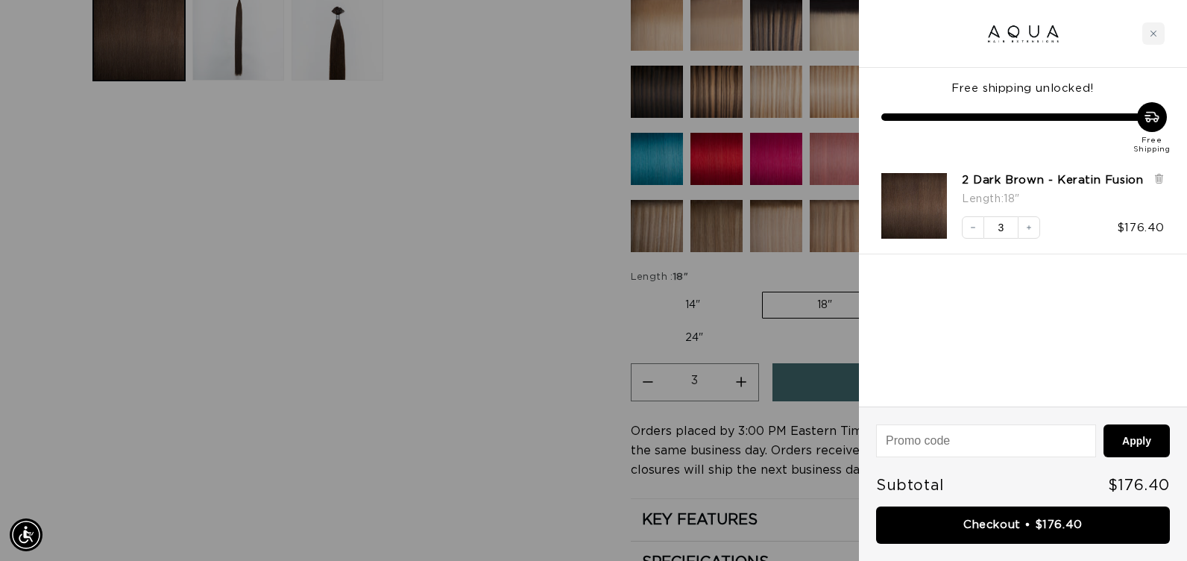
click at [504, 379] on div at bounding box center [593, 280] width 1187 height 561
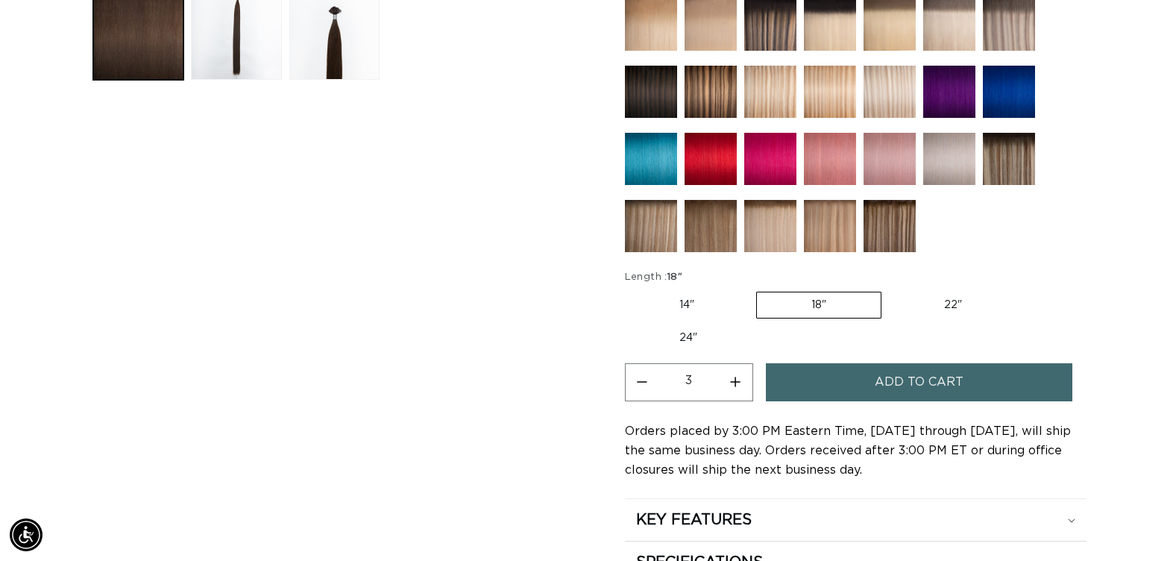
scroll to position [0, 1070]
click at [892, 237] on img at bounding box center [890, 226] width 52 height 52
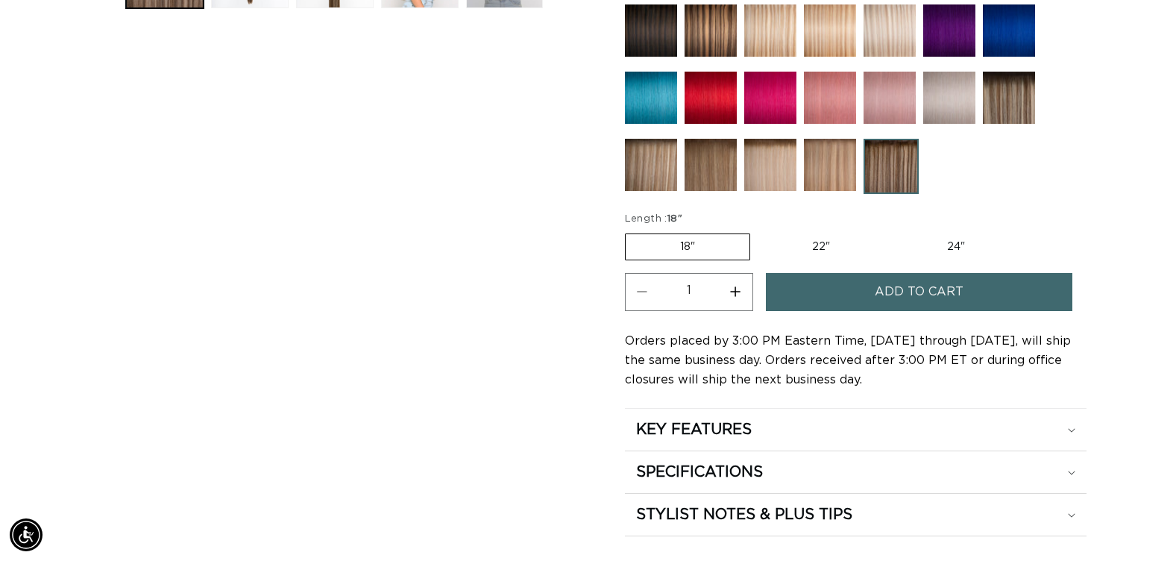
scroll to position [746, 0]
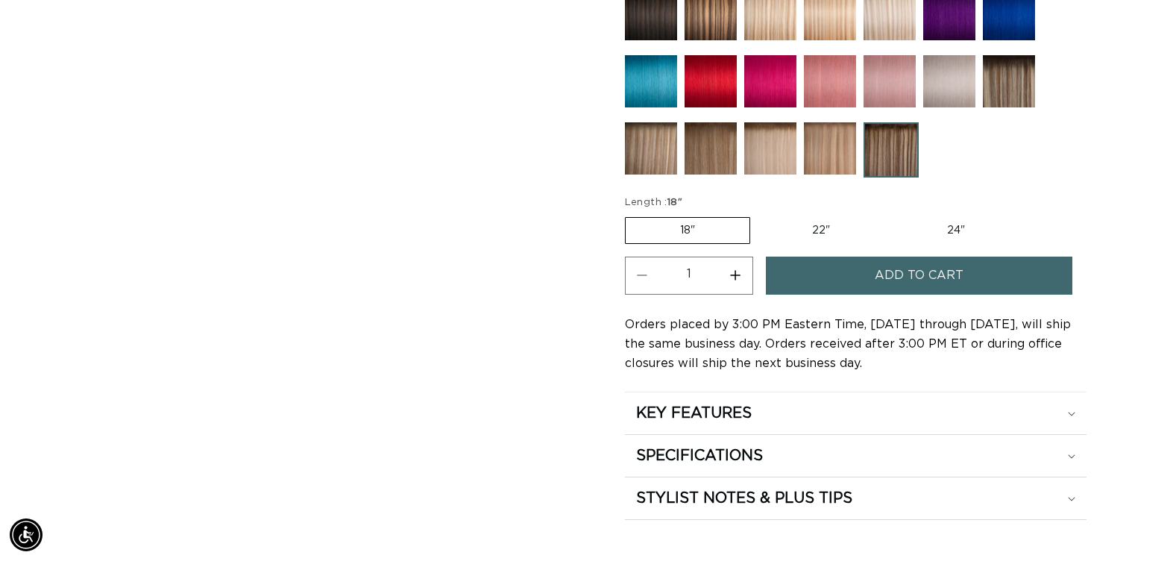
click at [738, 274] on button "Increase quantity for Como Root Tap - Keratin Fusion" at bounding box center [736, 276] width 34 height 38
type input "2"
click at [799, 273] on button "Add to cart" at bounding box center [919, 276] width 306 height 38
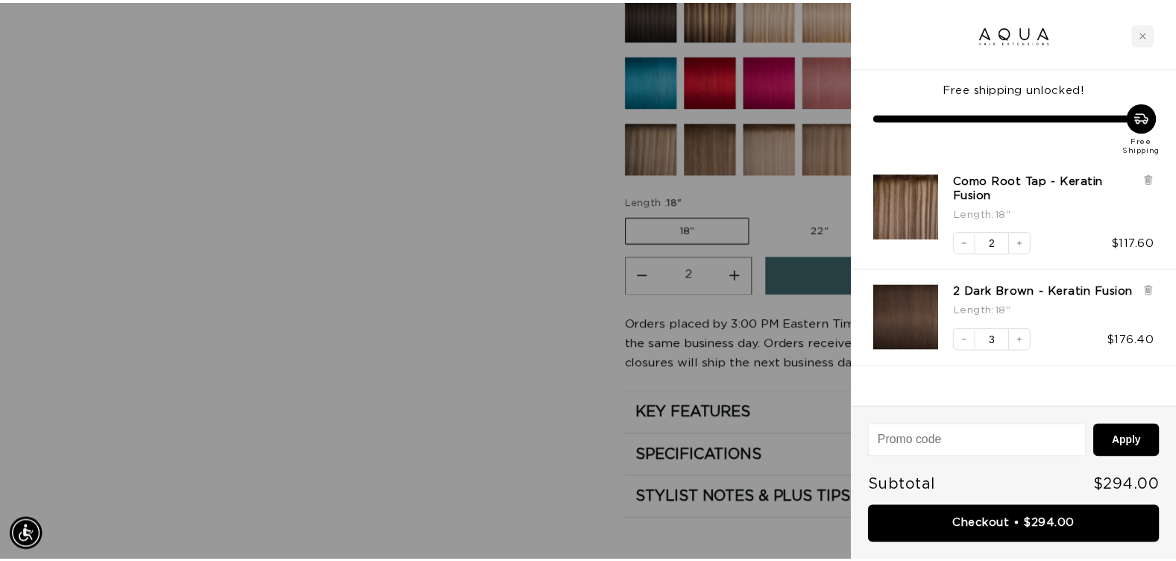
scroll to position [0, 2163]
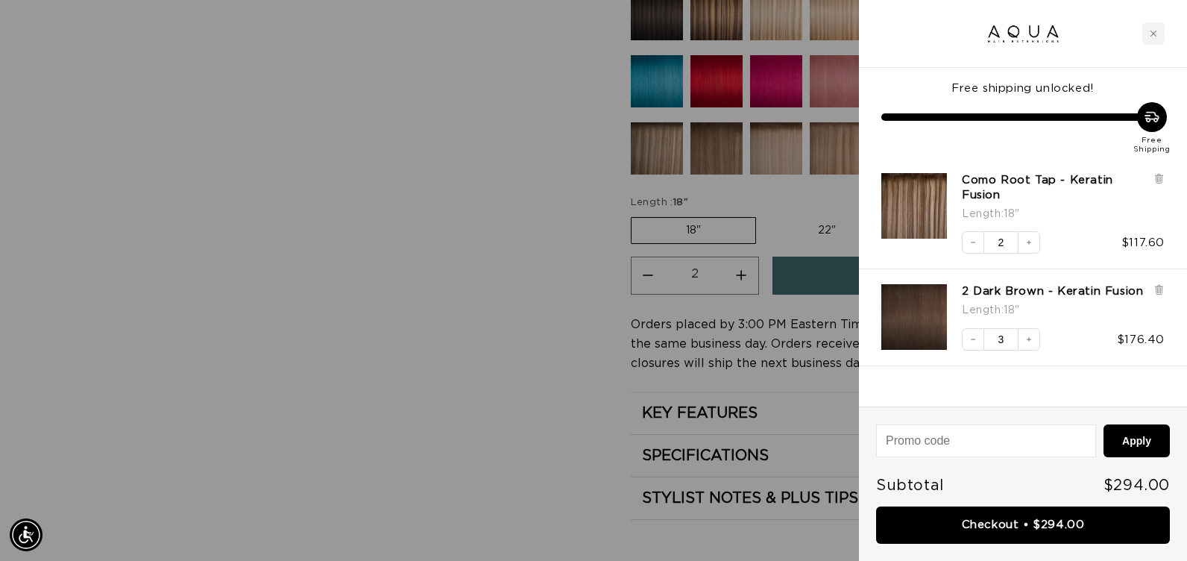
click at [553, 381] on div at bounding box center [593, 280] width 1187 height 561
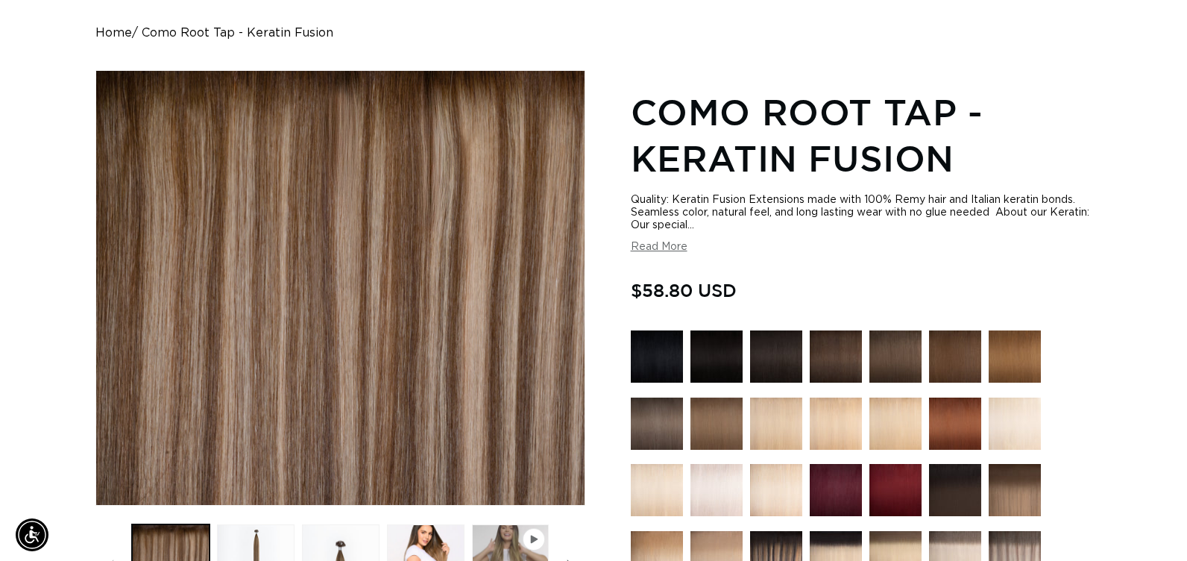
scroll to position [0, 0]
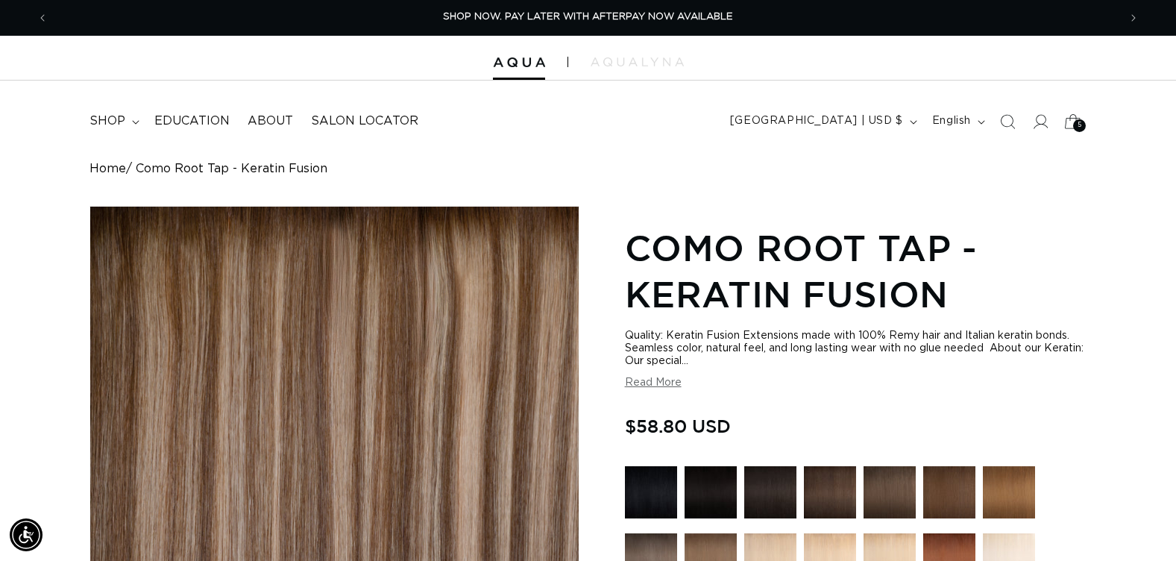
click at [1083, 122] on div "5 5" at bounding box center [1079, 125] width 13 height 13
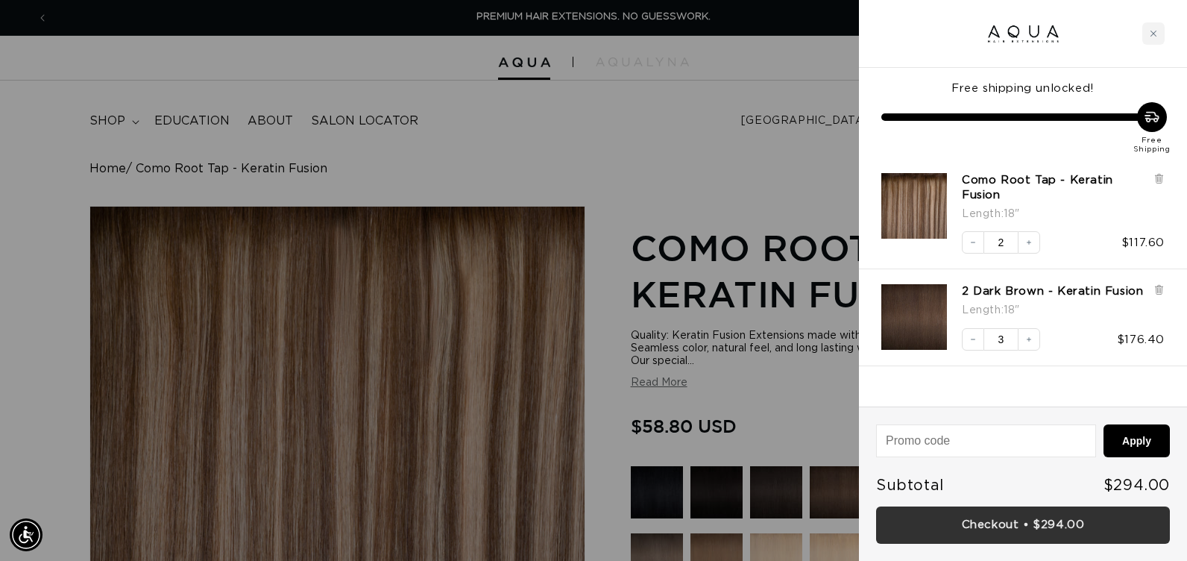
click at [881, 512] on link "Checkout • $294.00" at bounding box center [1023, 525] width 294 height 38
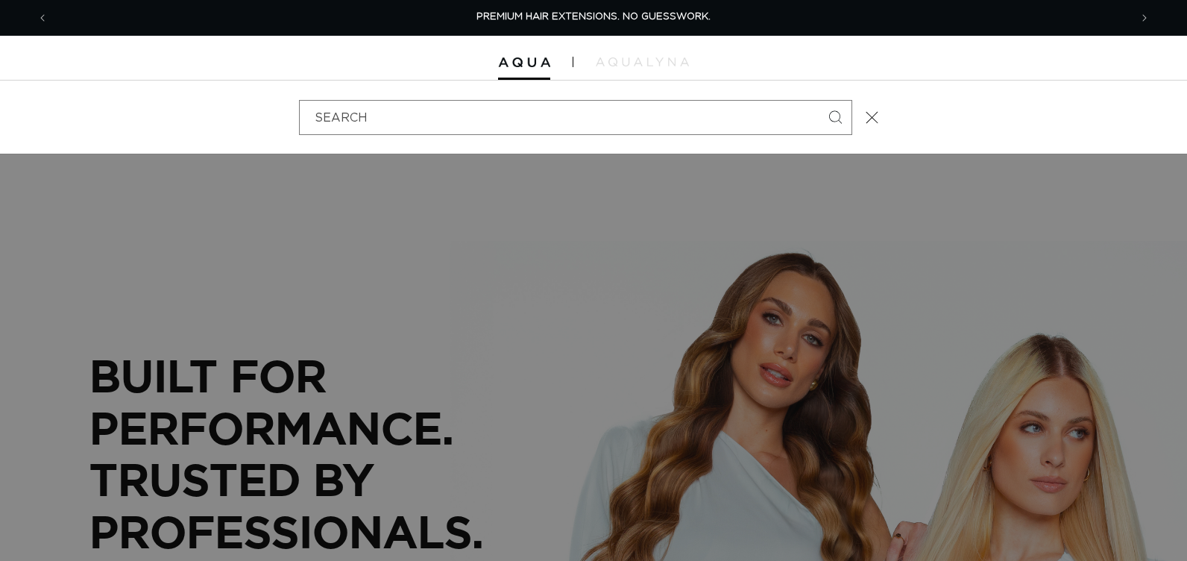
type input "6"
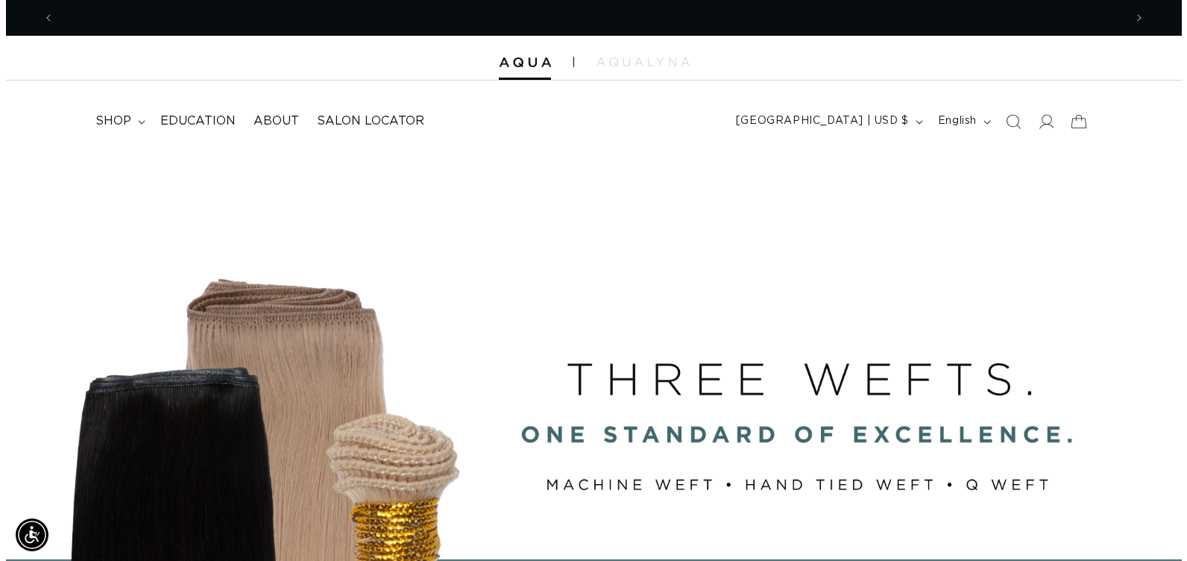
scroll to position [0, 2140]
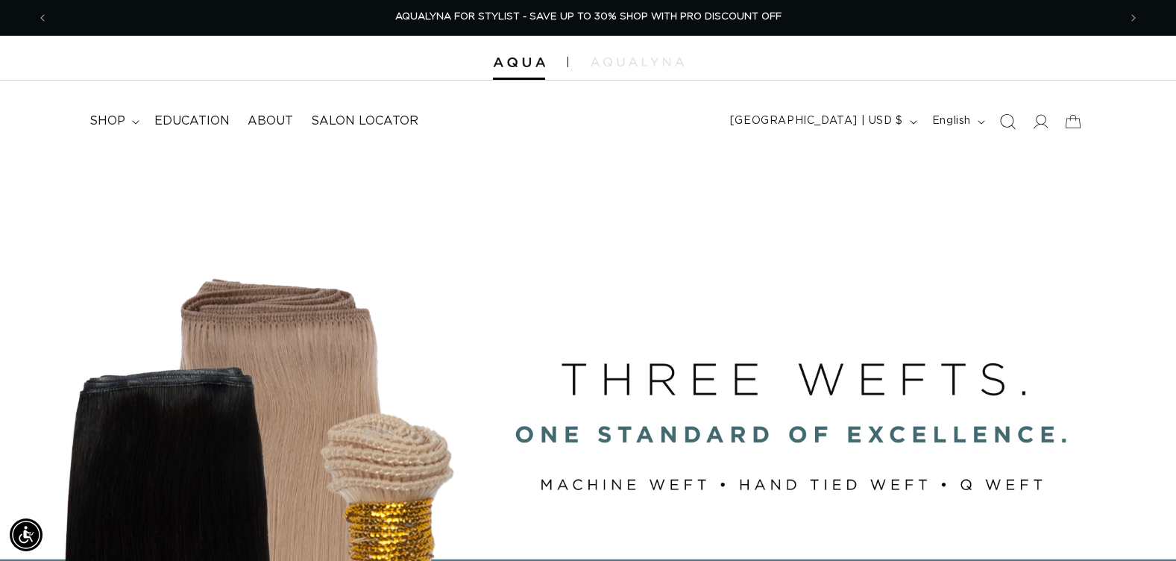
click at [1010, 122] on icon "Search" at bounding box center [1007, 121] width 16 height 16
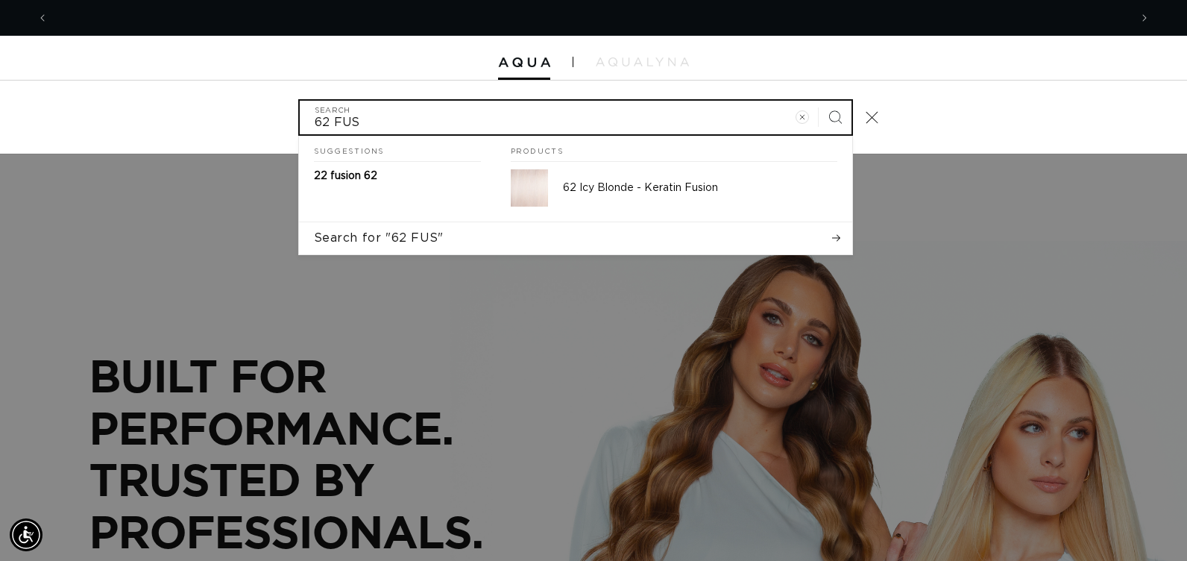
scroll to position [0, 1081]
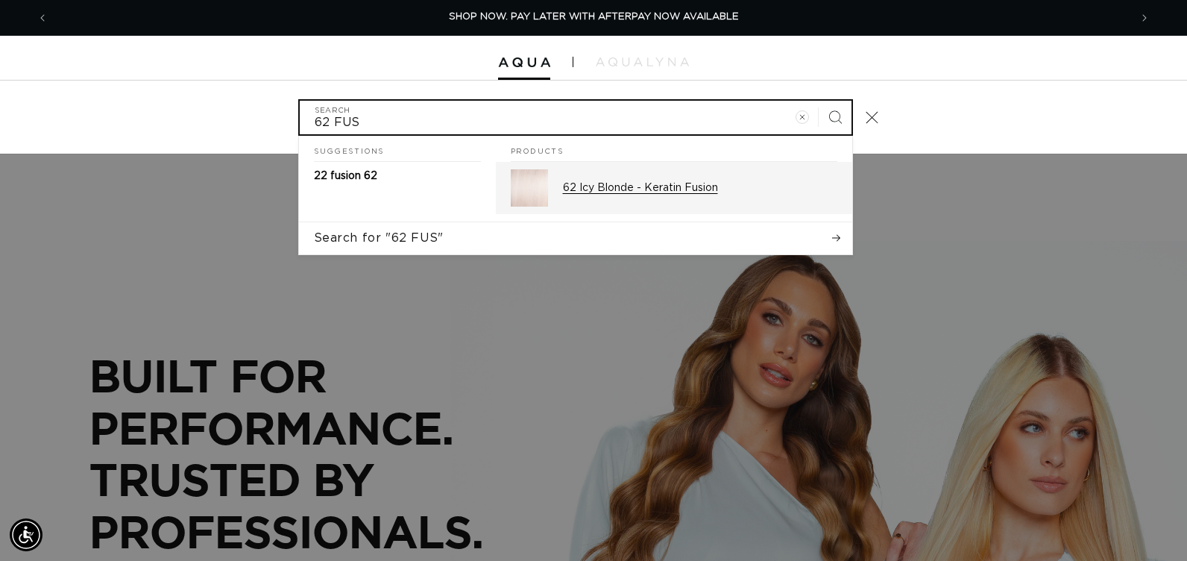
type input "62 FUS"
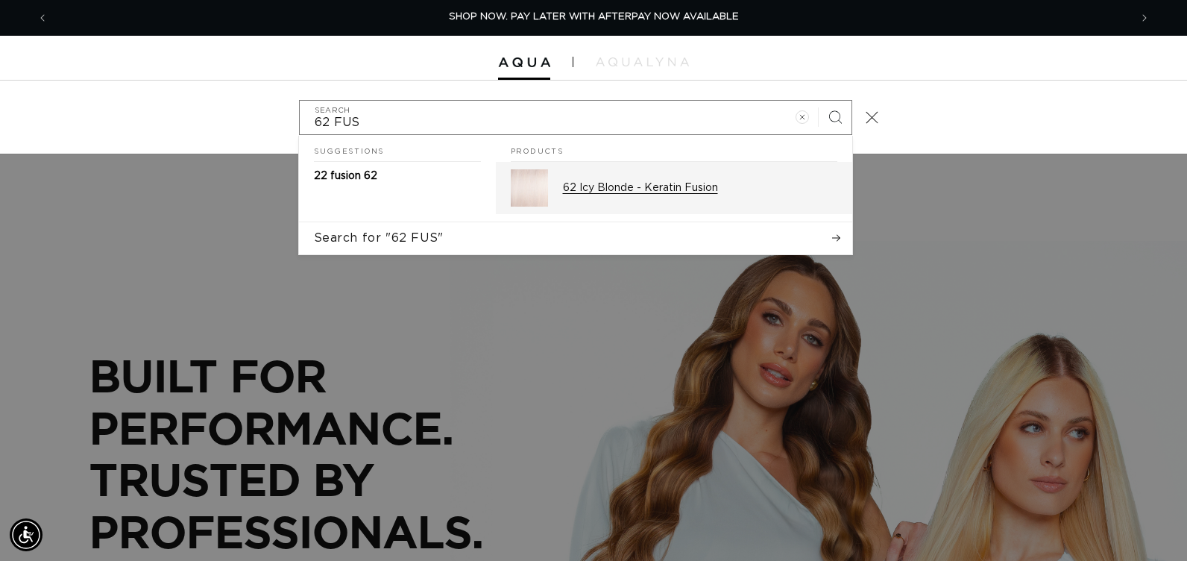
click at [705, 192] on p "62 Icy Blonde - Keratin Fusion" at bounding box center [700, 187] width 274 height 13
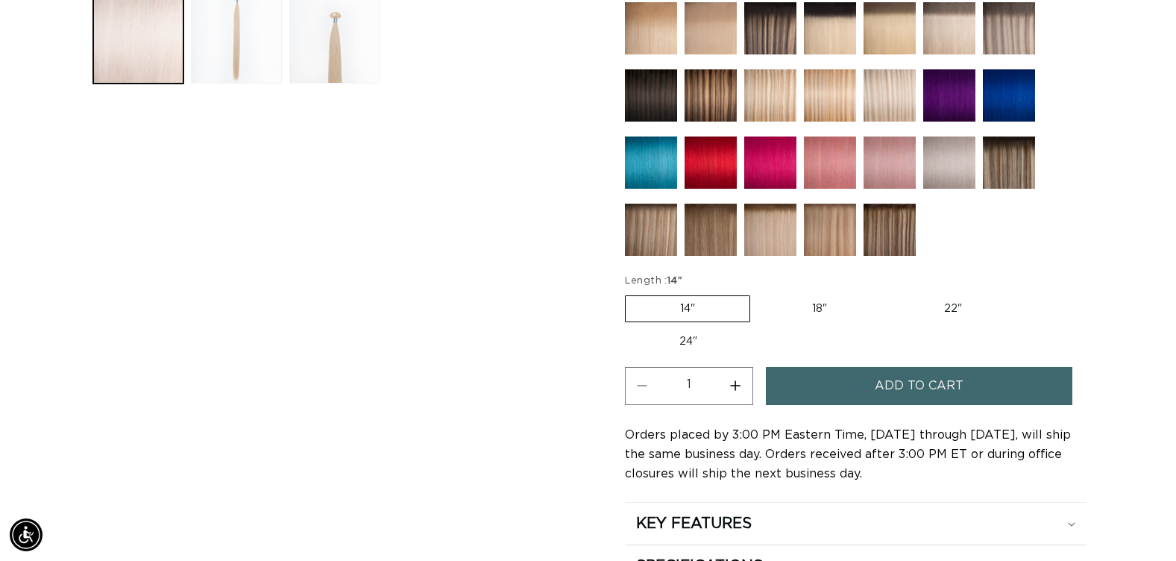
scroll to position [671, 0]
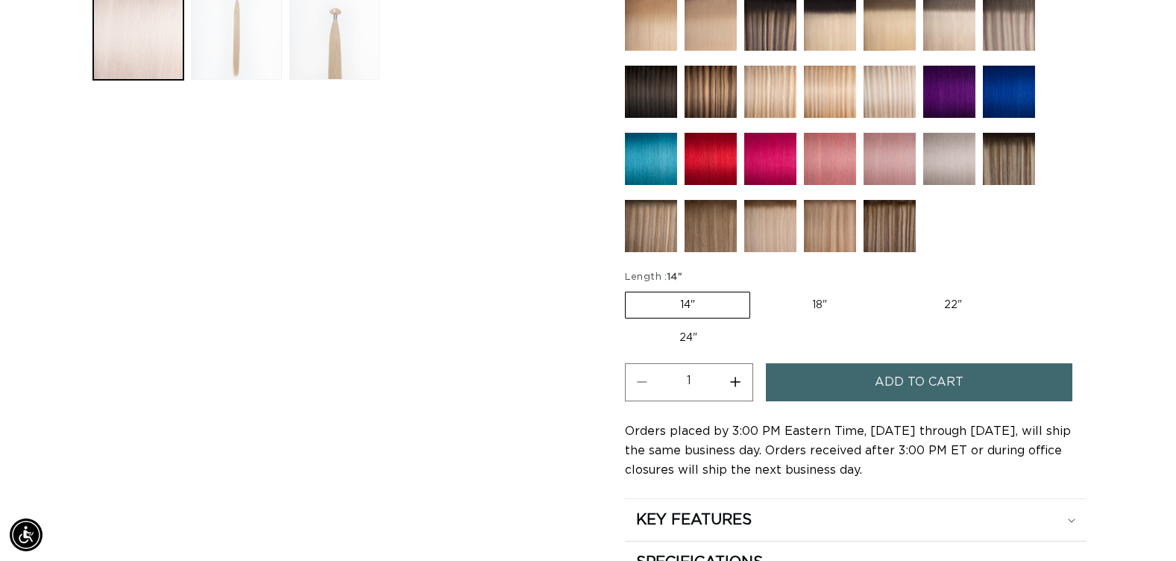
click at [943, 301] on label "22" Variant sold out or unavailable" at bounding box center [953, 304] width 127 height 25
click at [890, 289] on input "22" Variant sold out or unavailable" at bounding box center [889, 289] width 1 height 1
radio input "true"
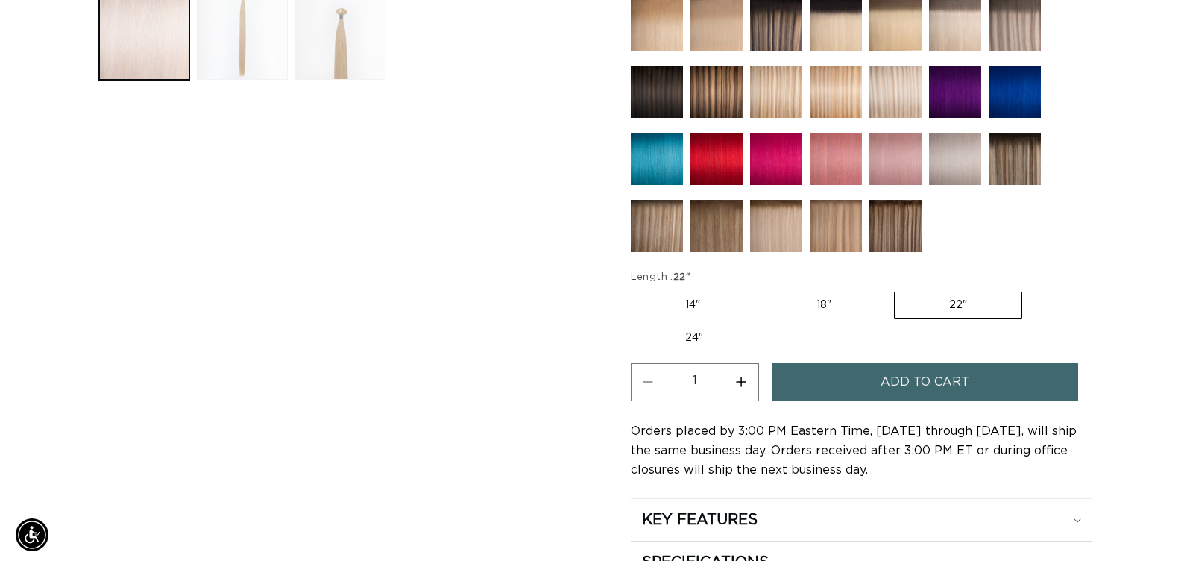
scroll to position [0, 2140]
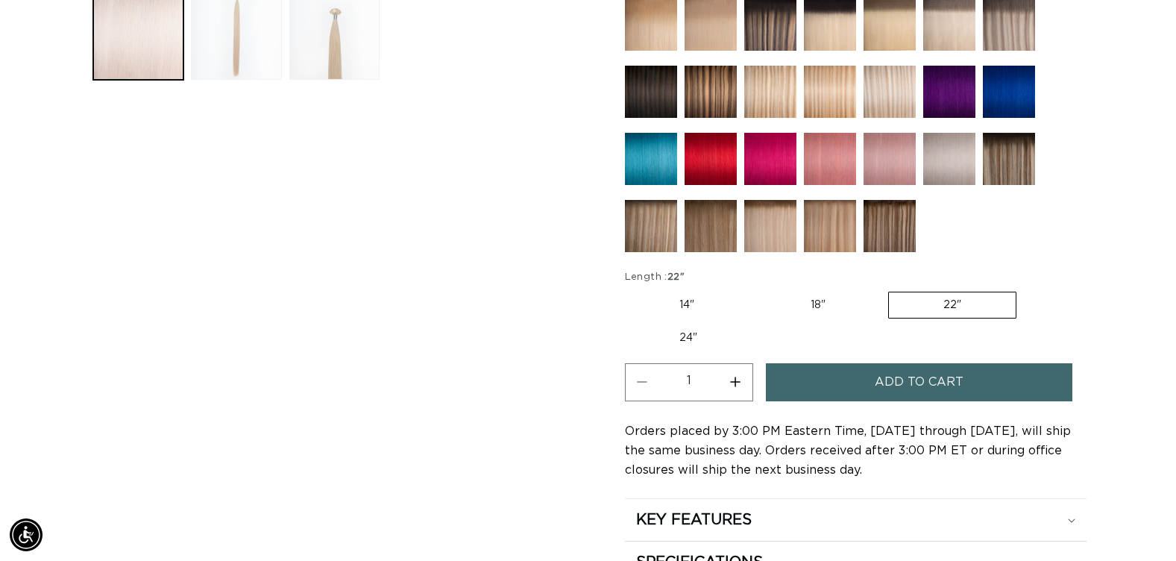
click at [846, 379] on button "Add to cart" at bounding box center [919, 382] width 306 height 38
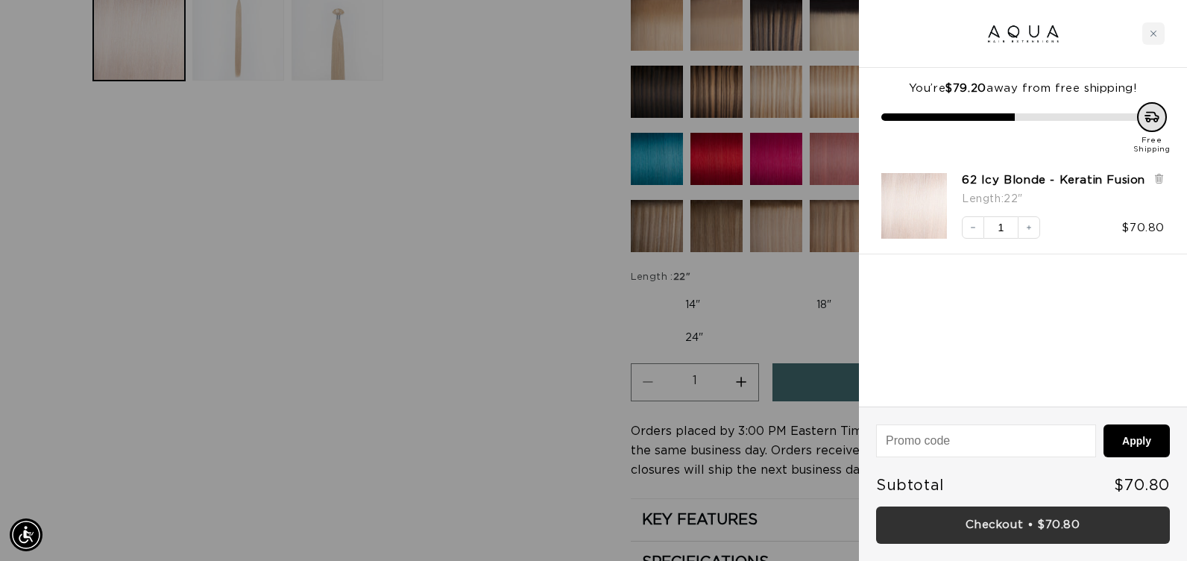
scroll to position [0, 0]
click at [878, 516] on link "Checkout • $70.80" at bounding box center [1023, 525] width 294 height 38
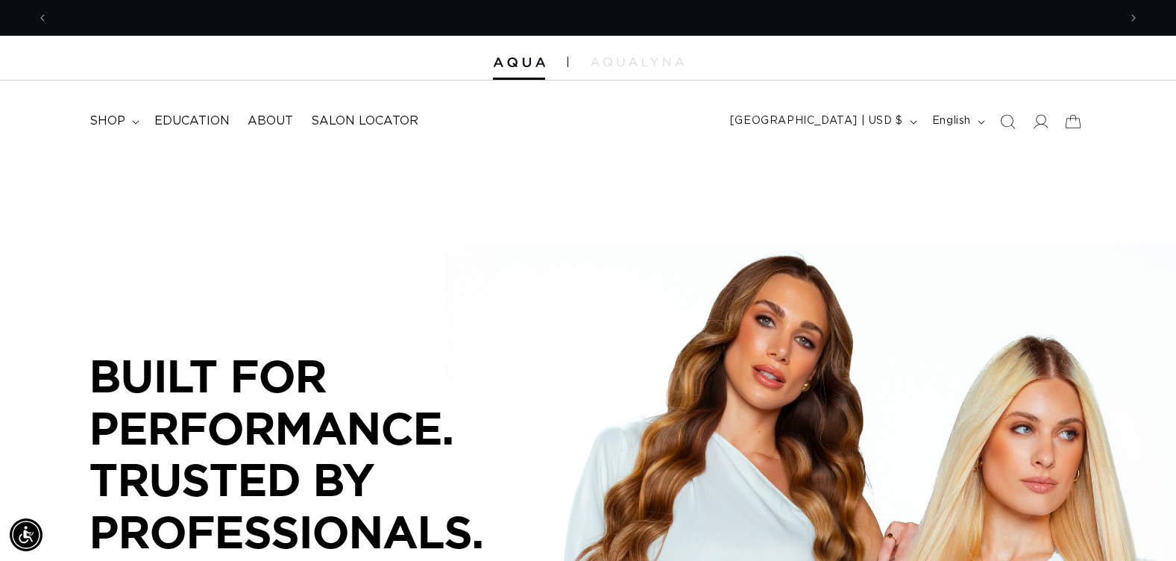
scroll to position [0, 1070]
click at [1001, 121] on icon "Search" at bounding box center [1009, 122] width 16 height 16
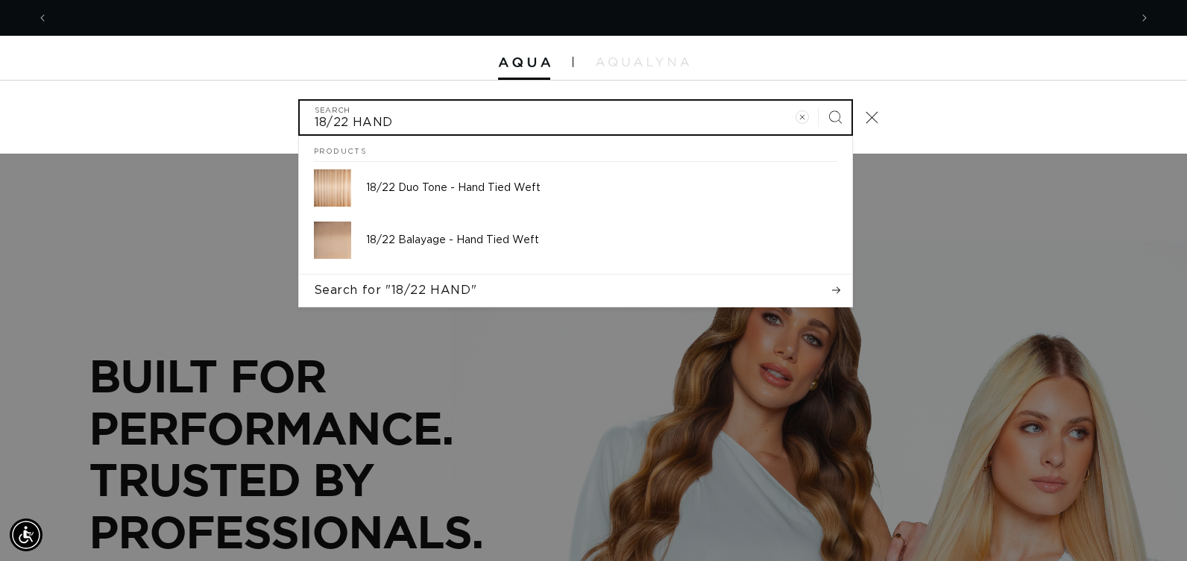
scroll to position [0, 0]
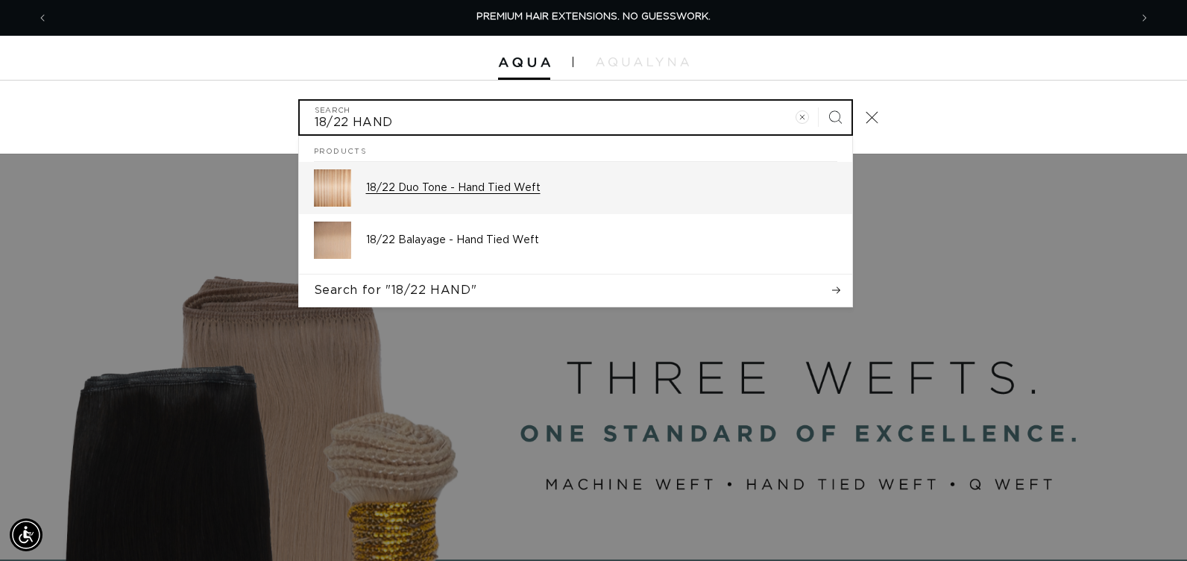
type input "18/22 HAND"
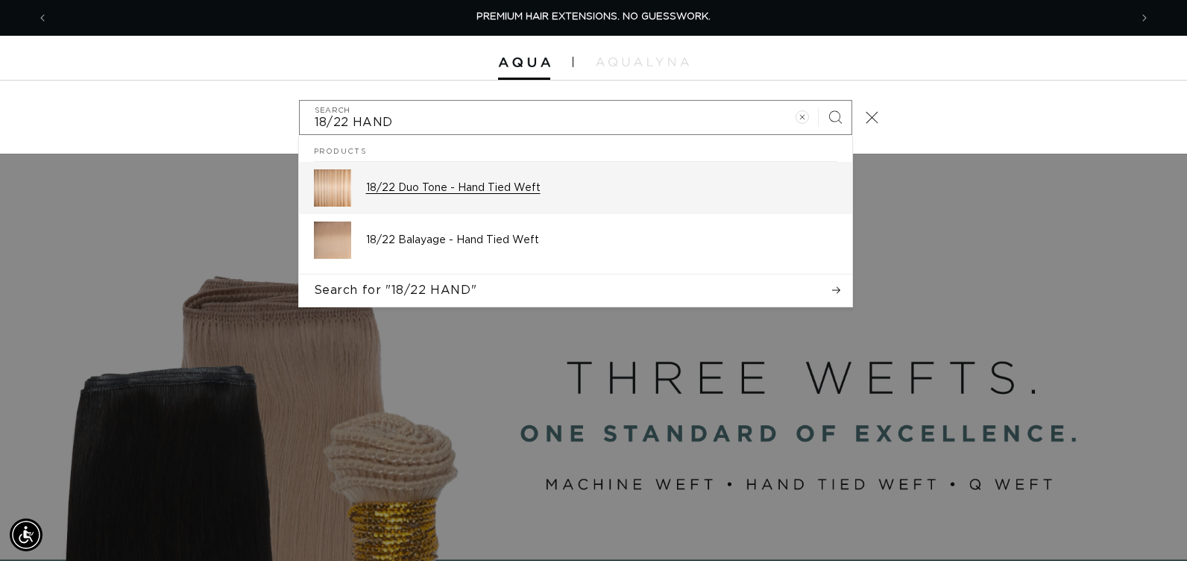
click at [497, 196] on div "18/22 Duo Tone - Hand Tied Weft" at bounding box center [601, 187] width 471 height 37
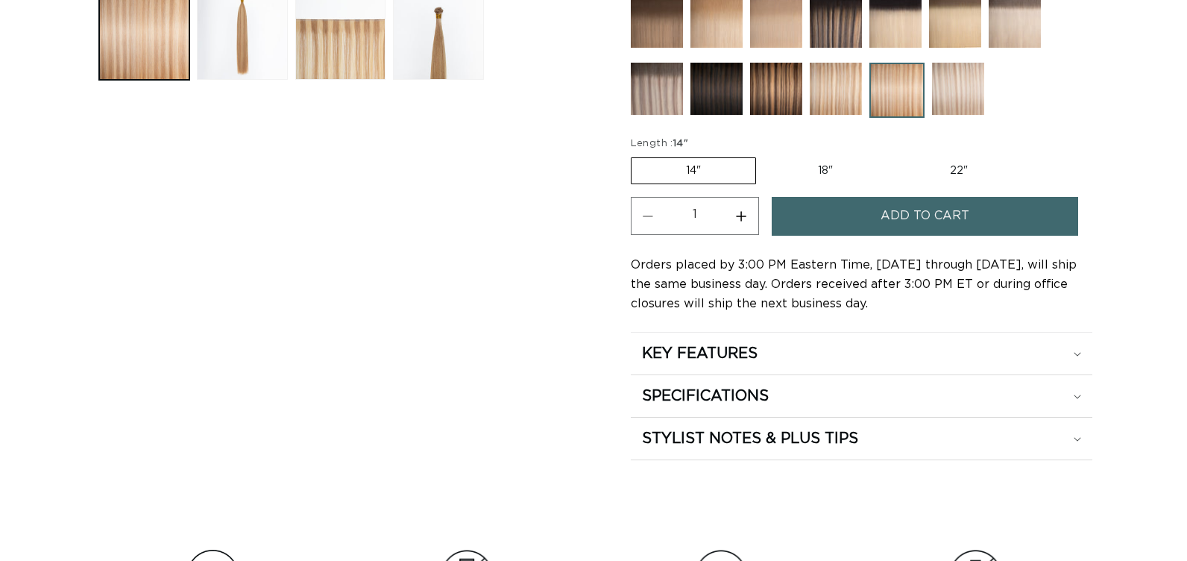
scroll to position [671, 0]
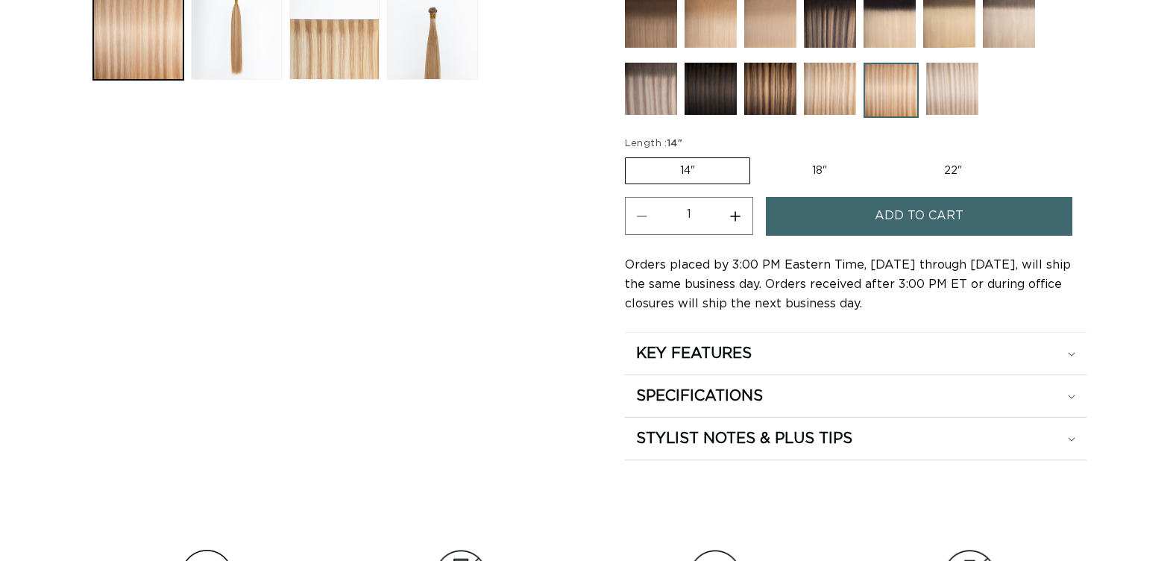
click at [805, 217] on button "Add to cart" at bounding box center [919, 216] width 306 height 38
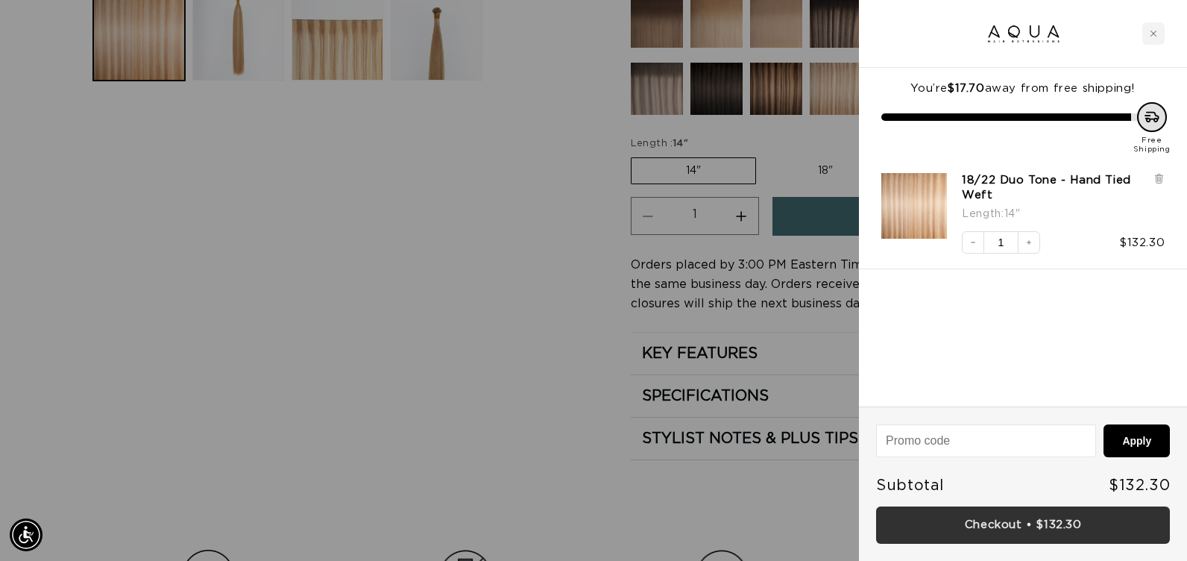
scroll to position [0, 0]
click at [876, 514] on link "Checkout • $132.30" at bounding box center [1023, 525] width 294 height 38
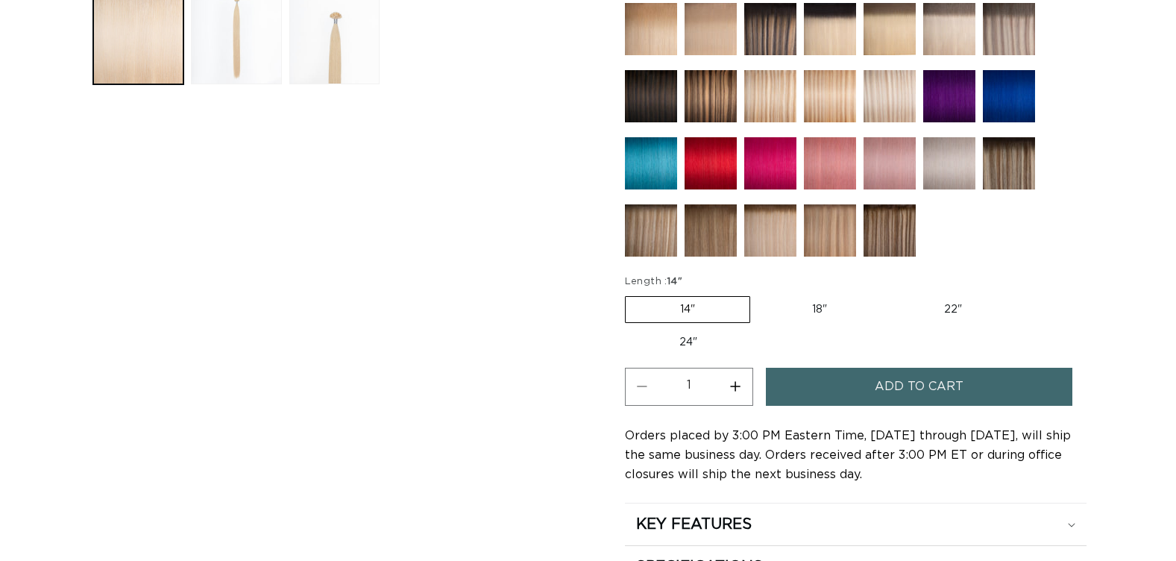
scroll to position [671, 0]
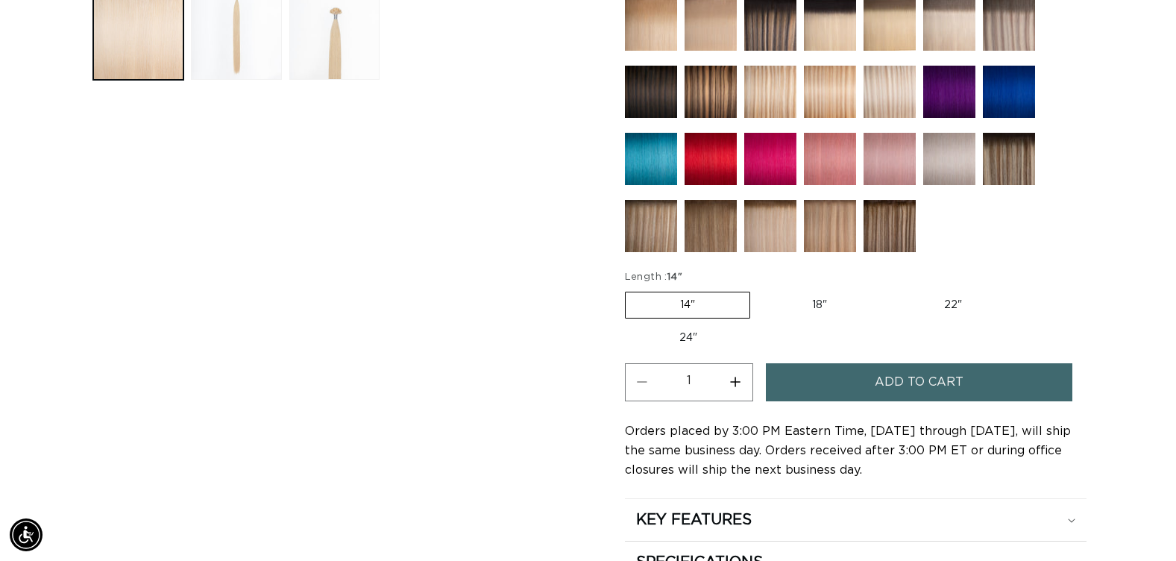
click at [822, 305] on label "18" Variant sold out or unavailable" at bounding box center [820, 304] width 124 height 25
click at [758, 289] on input "18" Variant sold out or unavailable" at bounding box center [758, 289] width 1 height 1
radio input "true"
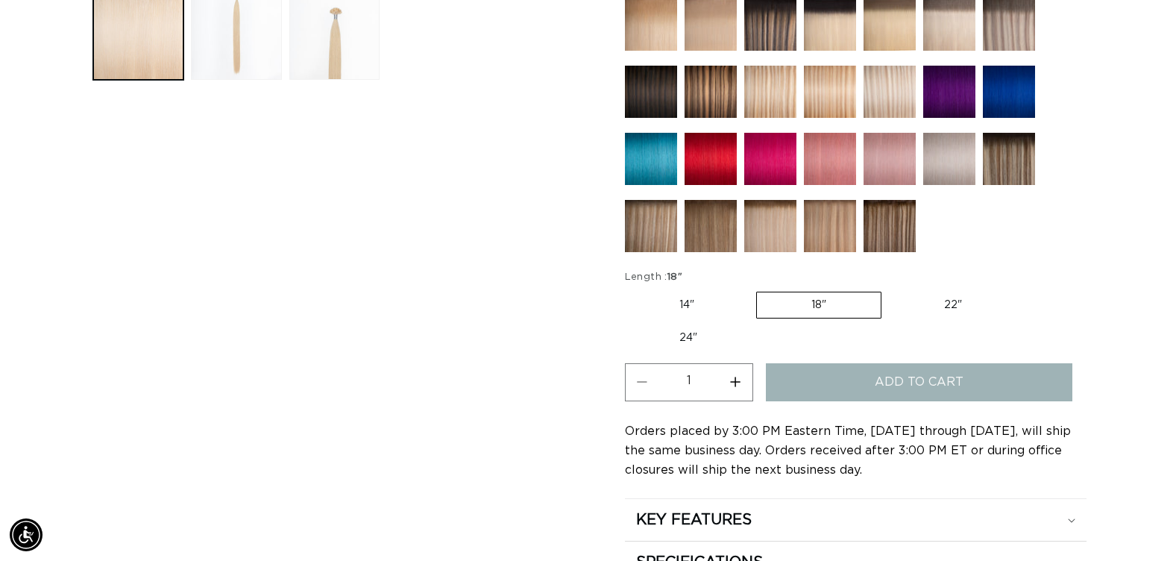
scroll to position [0, 1070]
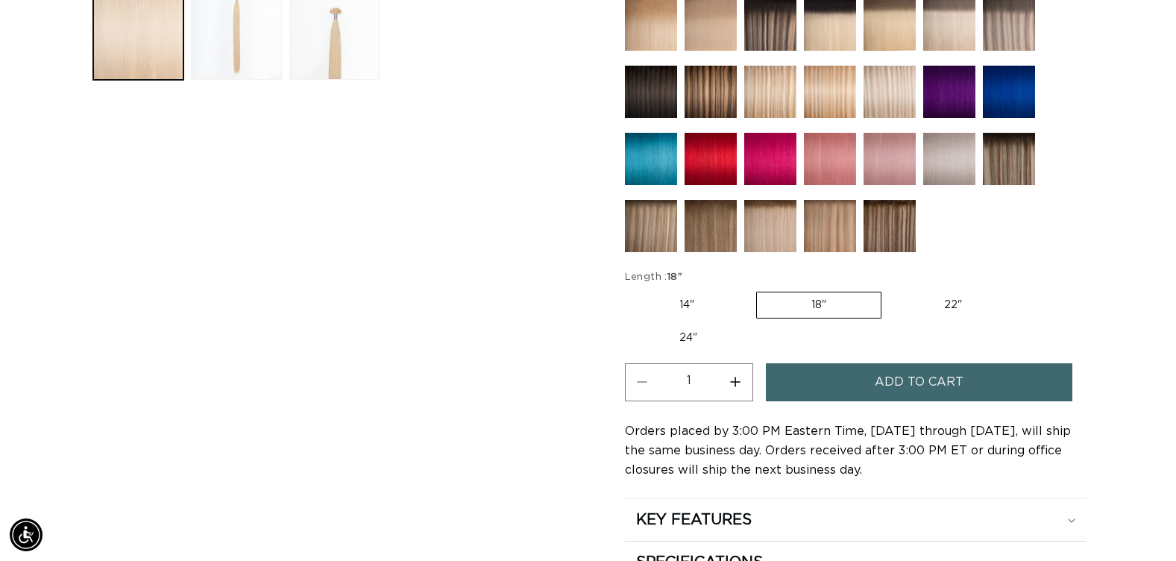
click at [737, 380] on button "Increase quantity for 60 Most Platinum - Keratin Fusion" at bounding box center [736, 382] width 34 height 38
type input "5"
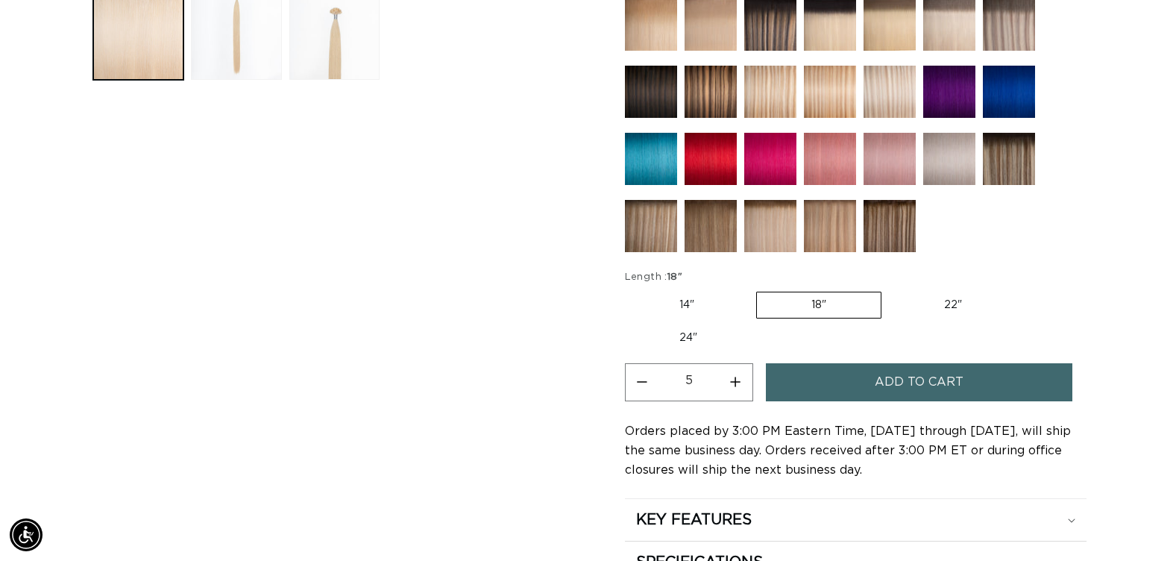
click at [781, 383] on button "Add to cart" at bounding box center [919, 382] width 306 height 38
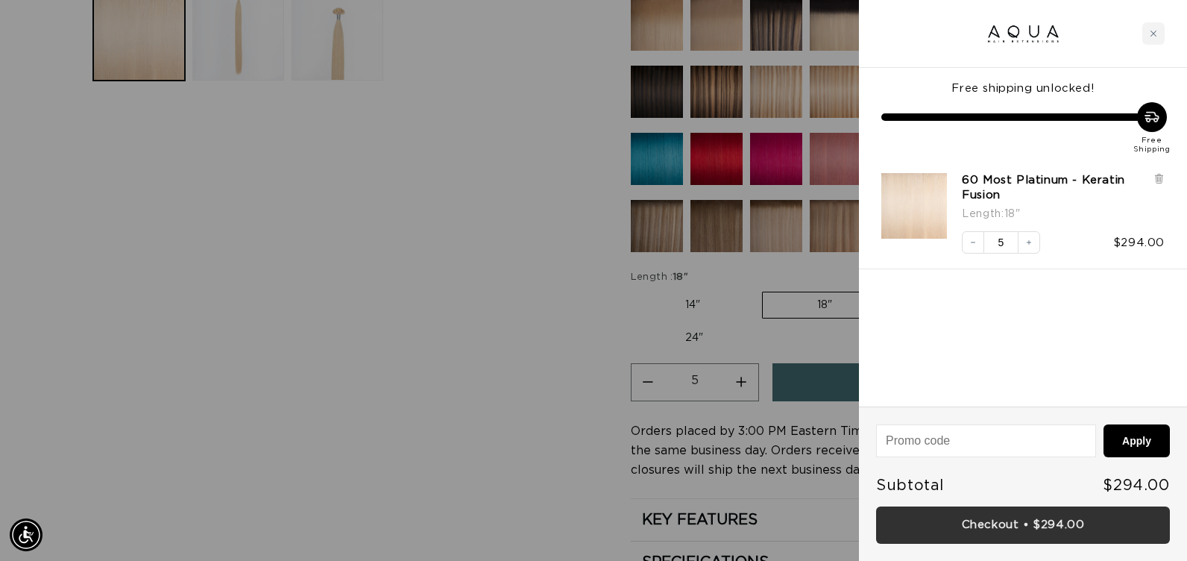
click at [879, 528] on link "Checkout • $294.00" at bounding box center [1023, 525] width 294 height 38
